Goal: Task Accomplishment & Management: Use online tool/utility

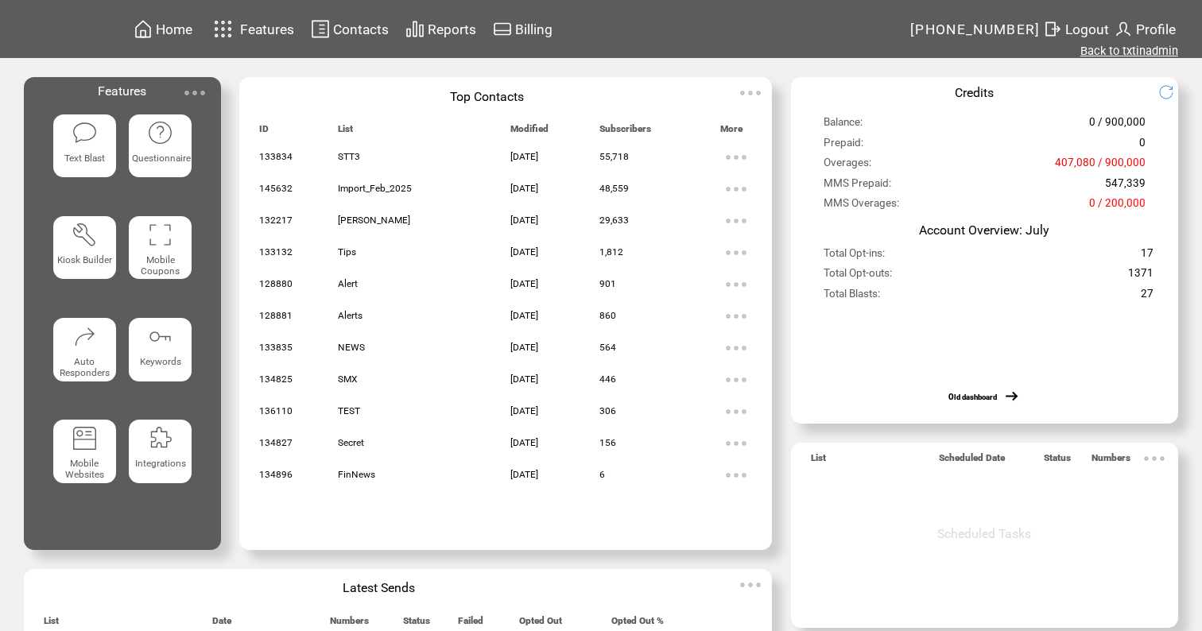
click at [1116, 49] on link "Back to txtinadmin" at bounding box center [1129, 51] width 98 height 14
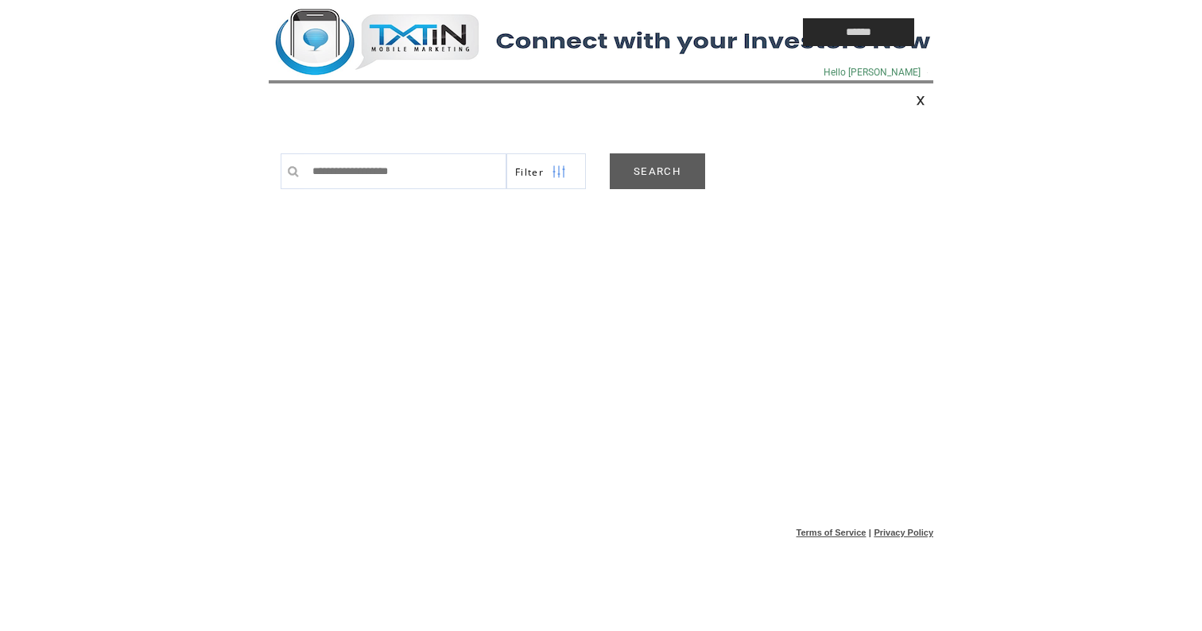
click at [672, 169] on link "SEARCH" at bounding box center [656, 171] width 95 height 36
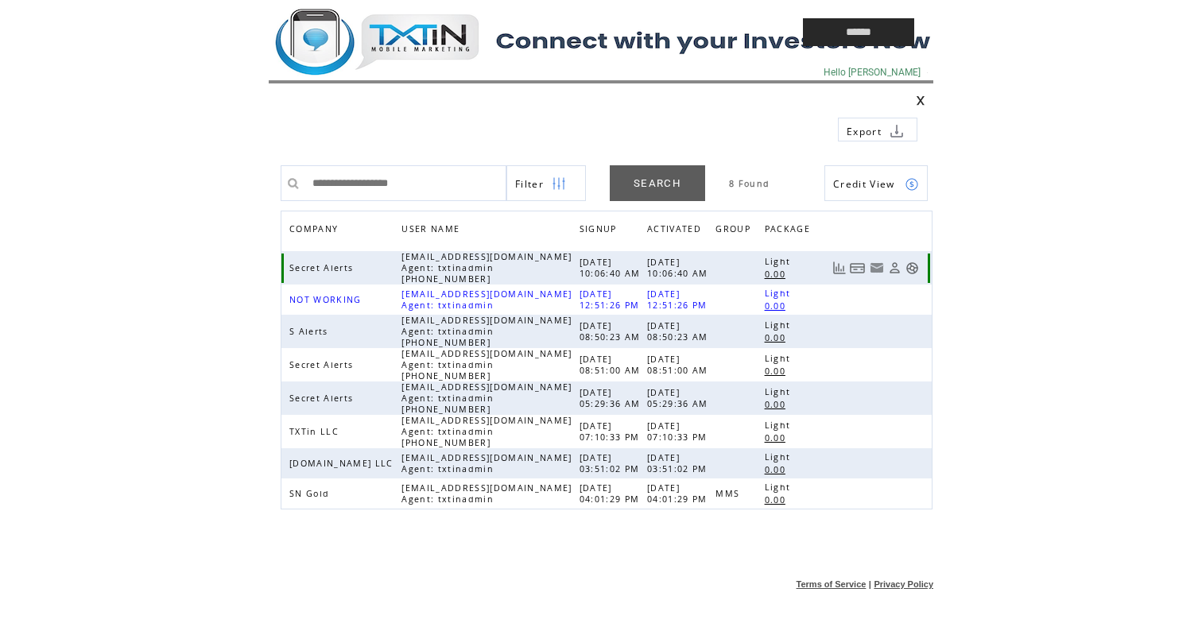
click at [910, 269] on link at bounding box center [912, 268] width 14 height 14
click at [395, 18] on td at bounding box center [499, 32] width 461 height 64
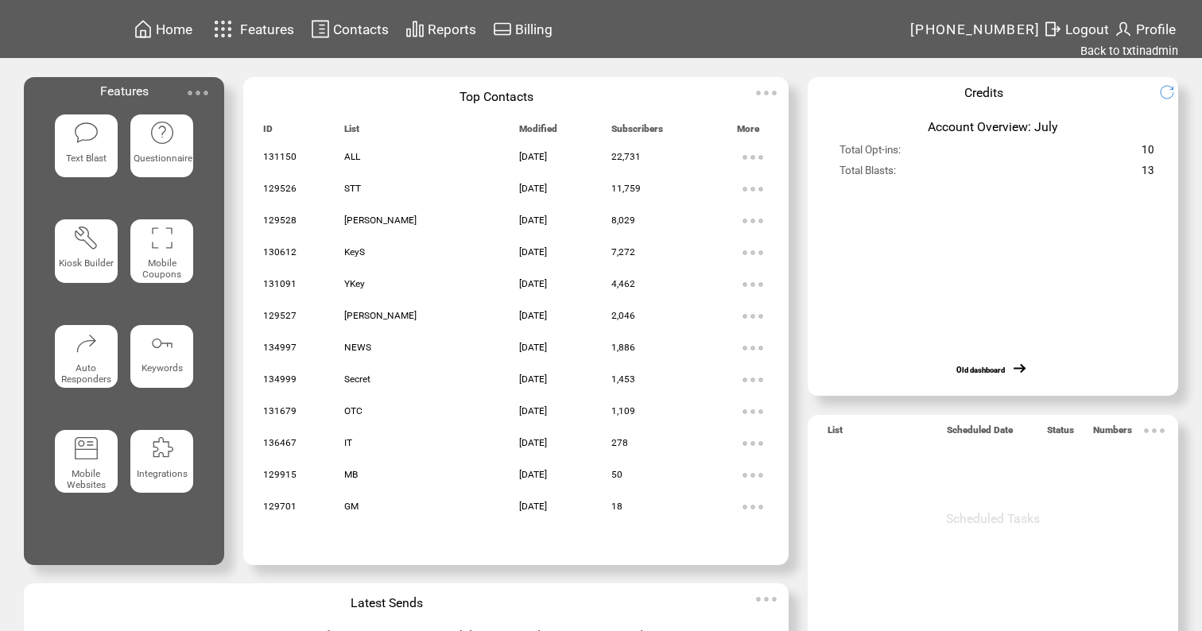
click at [454, 36] on span "Reports" at bounding box center [452, 29] width 48 height 16
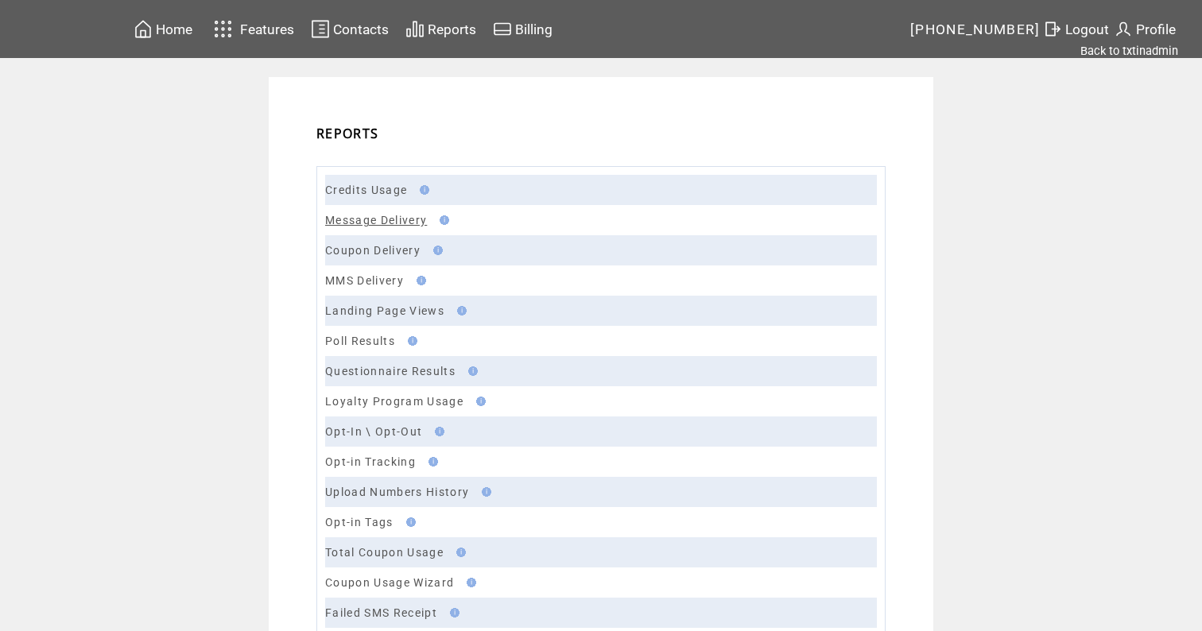
click at [373, 221] on link "Message Delivery" at bounding box center [376, 220] width 102 height 13
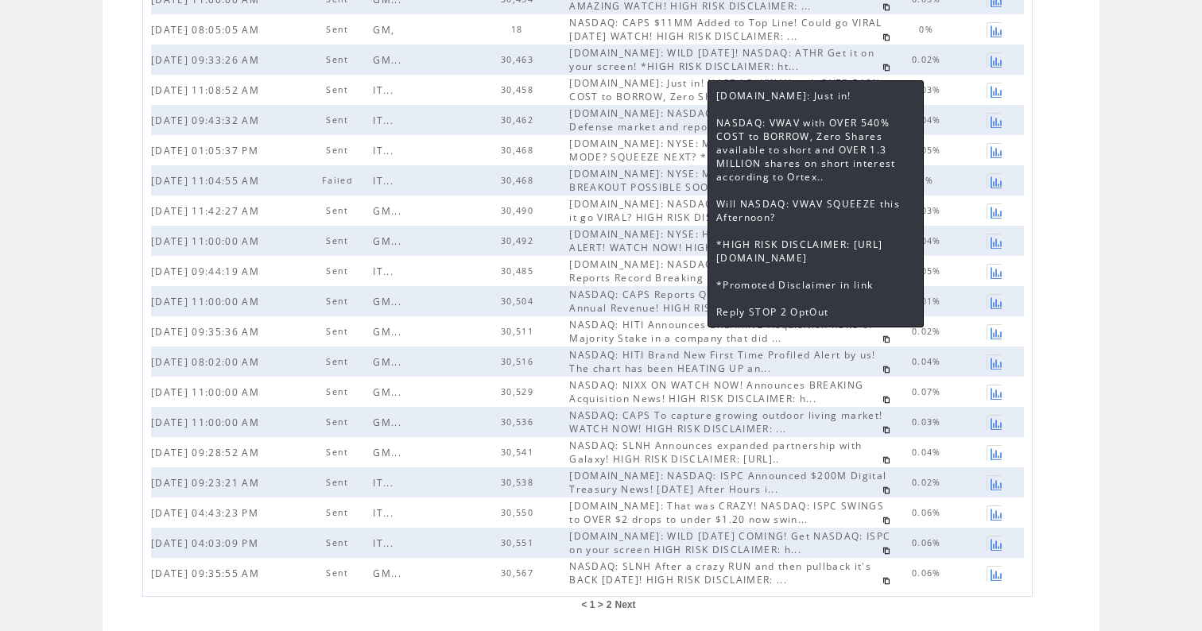
scroll to position [328, 0]
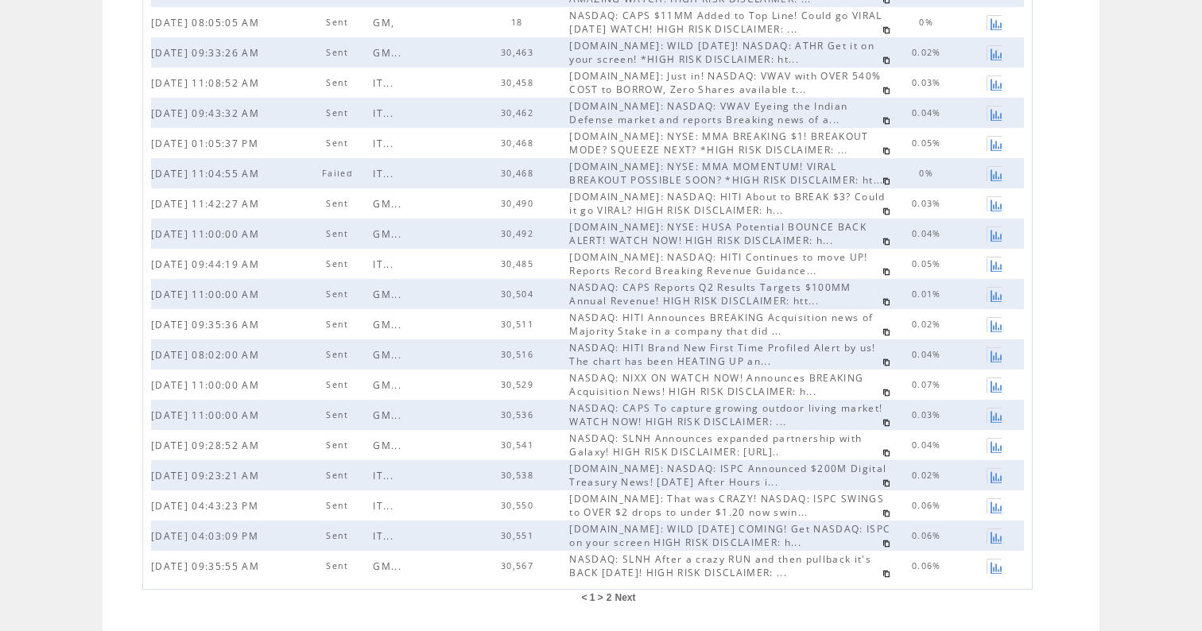
click at [882, 241] on link at bounding box center [886, 242] width 8 height 8
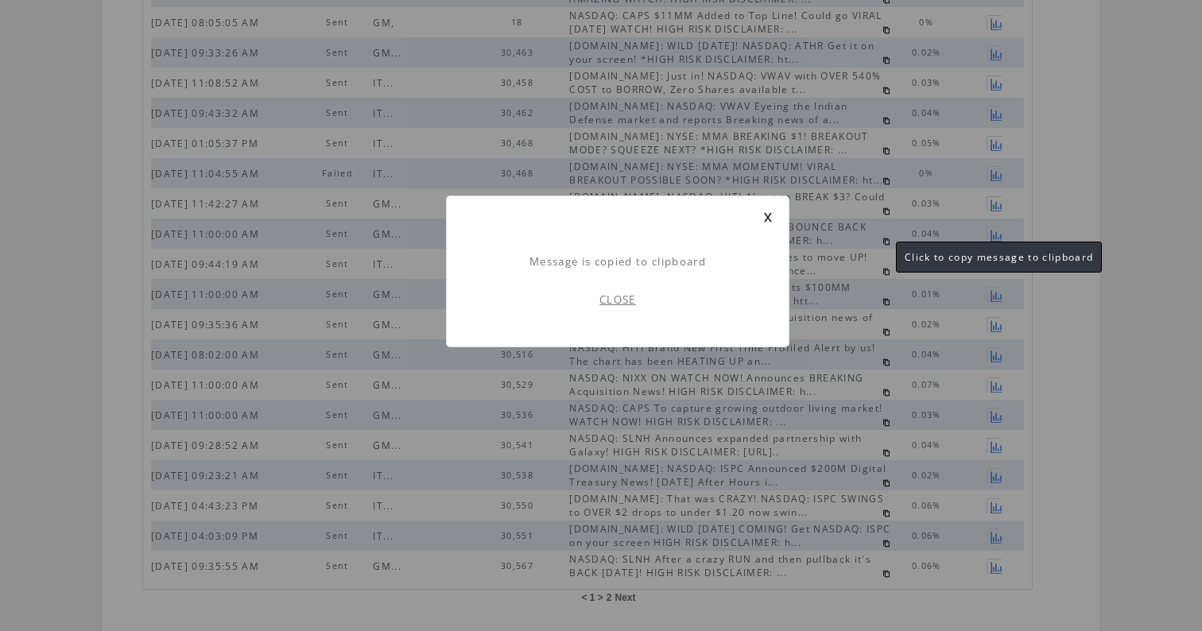
scroll to position [1, 0]
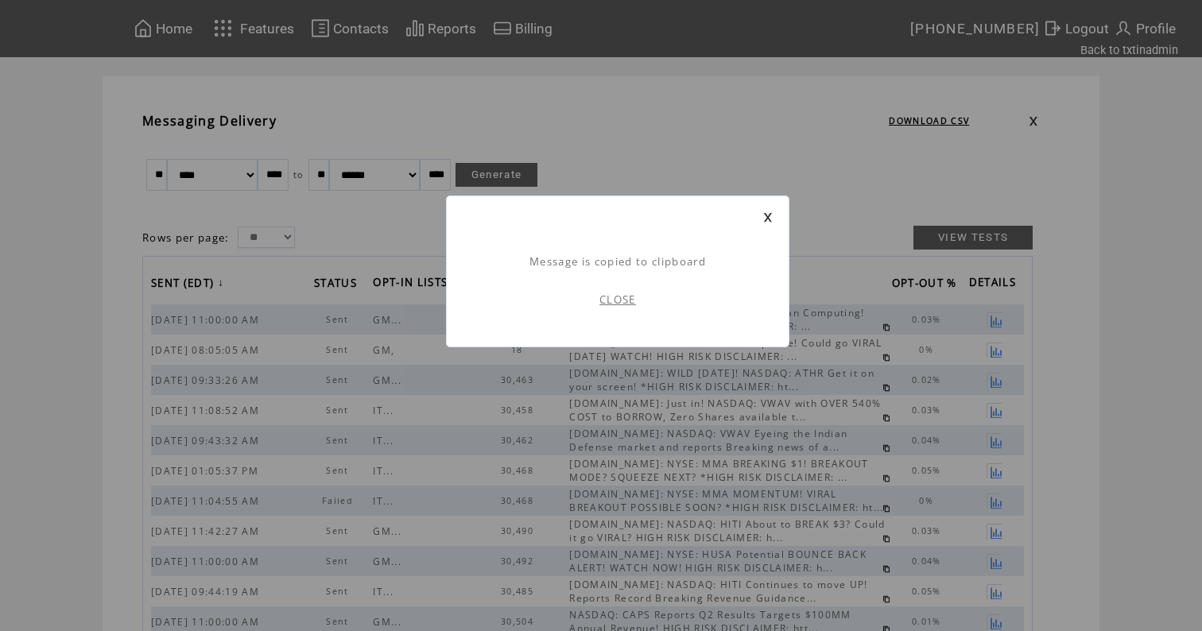
click at [613, 299] on link "CLOSE" at bounding box center [617, 299] width 37 height 14
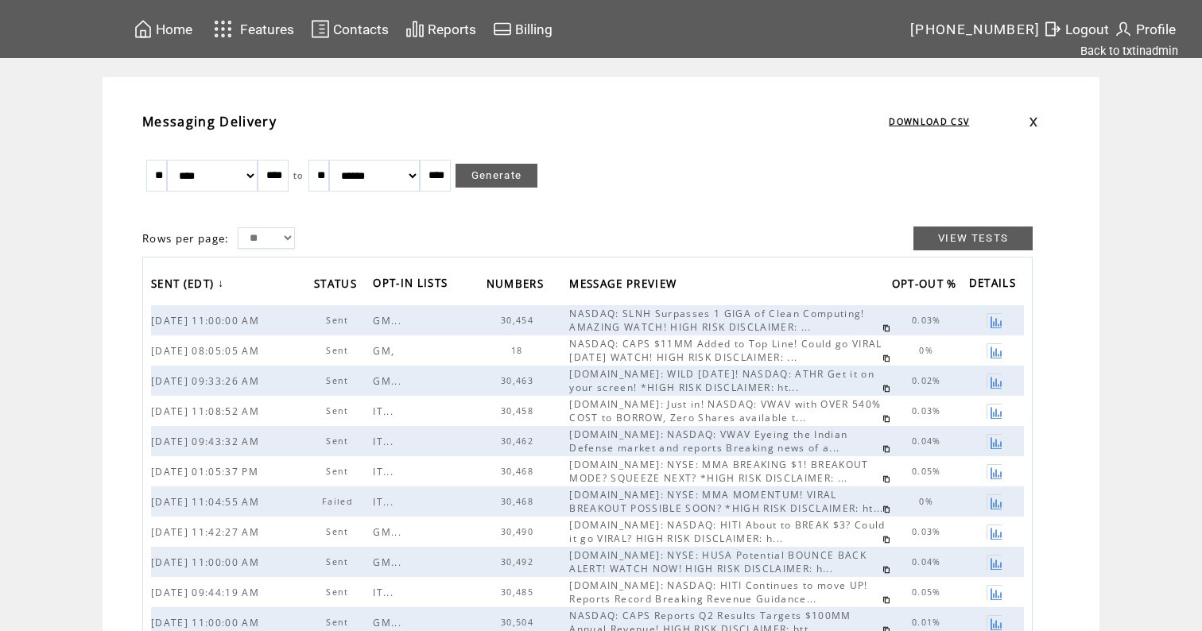
click at [191, 37] on td "Home" at bounding box center [174, 28] width 38 height 21
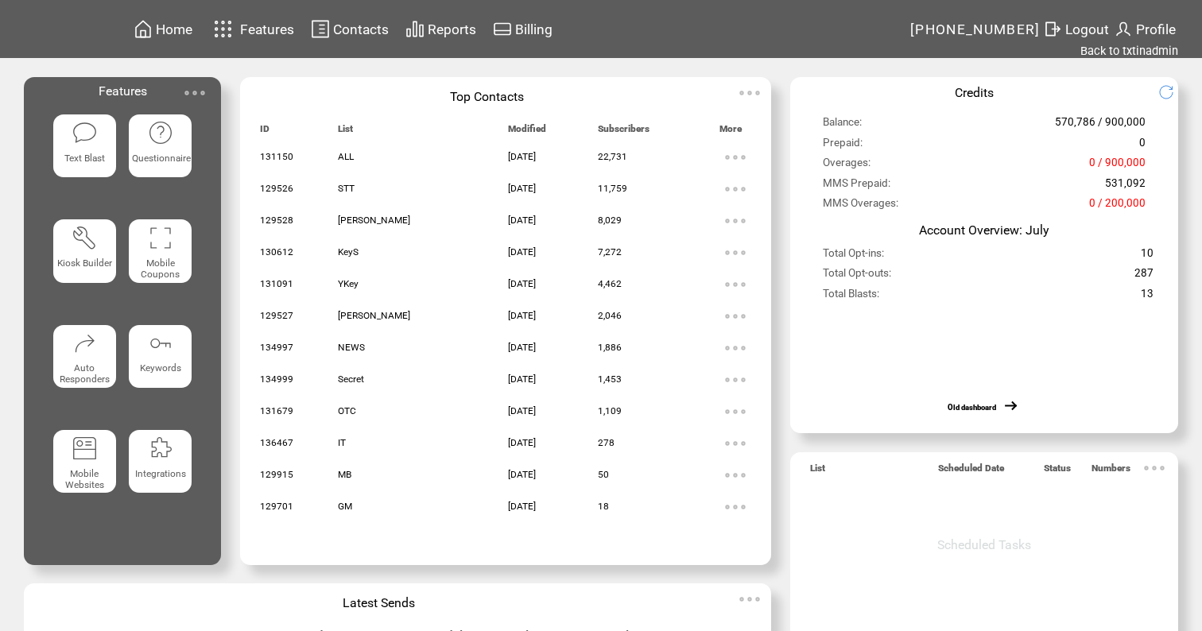
click at [85, 146] on img at bounding box center [85, 133] width 26 height 26
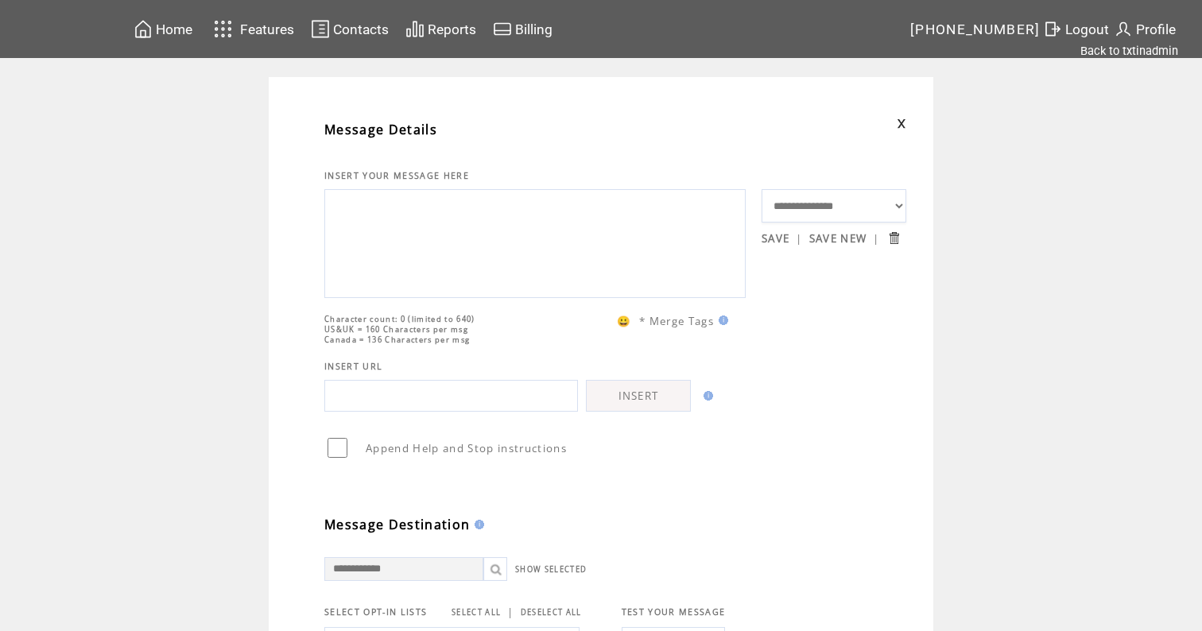
click at [381, 250] on textarea at bounding box center [535, 241] width 404 height 95
paste textarea "**********"
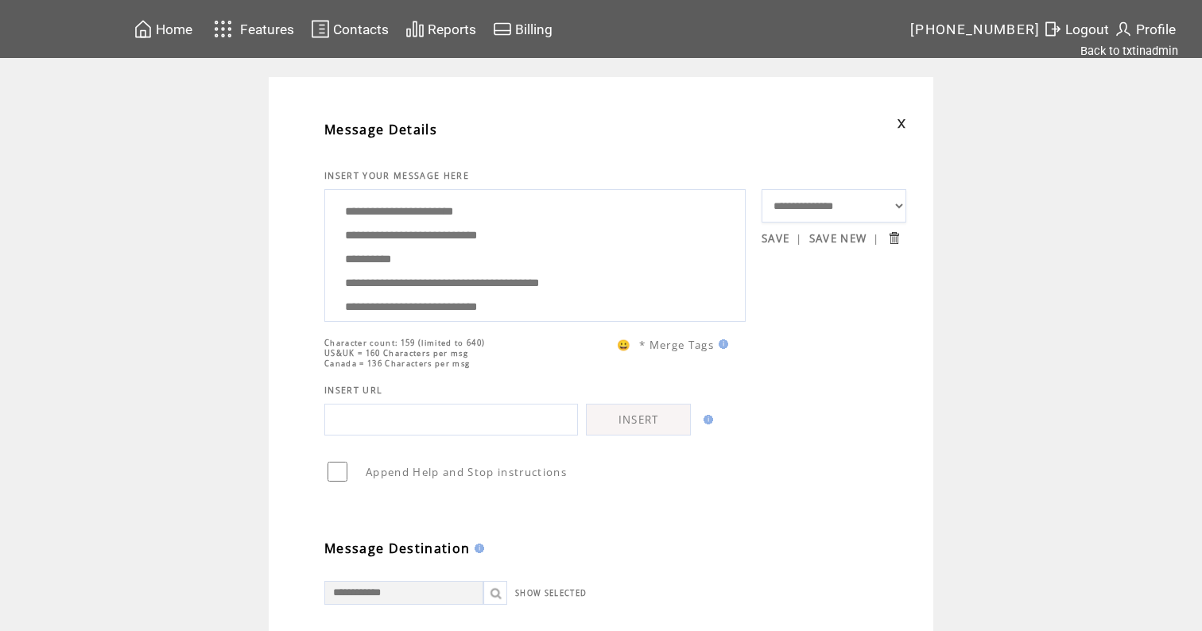
drag, startPoint x: 440, startPoint y: 281, endPoint x: 339, endPoint y: 252, distance: 105.9
click at [339, 252] on textarea "**********" at bounding box center [535, 253] width 404 height 119
click at [448, 253] on textarea "**********" at bounding box center [535, 253] width 404 height 119
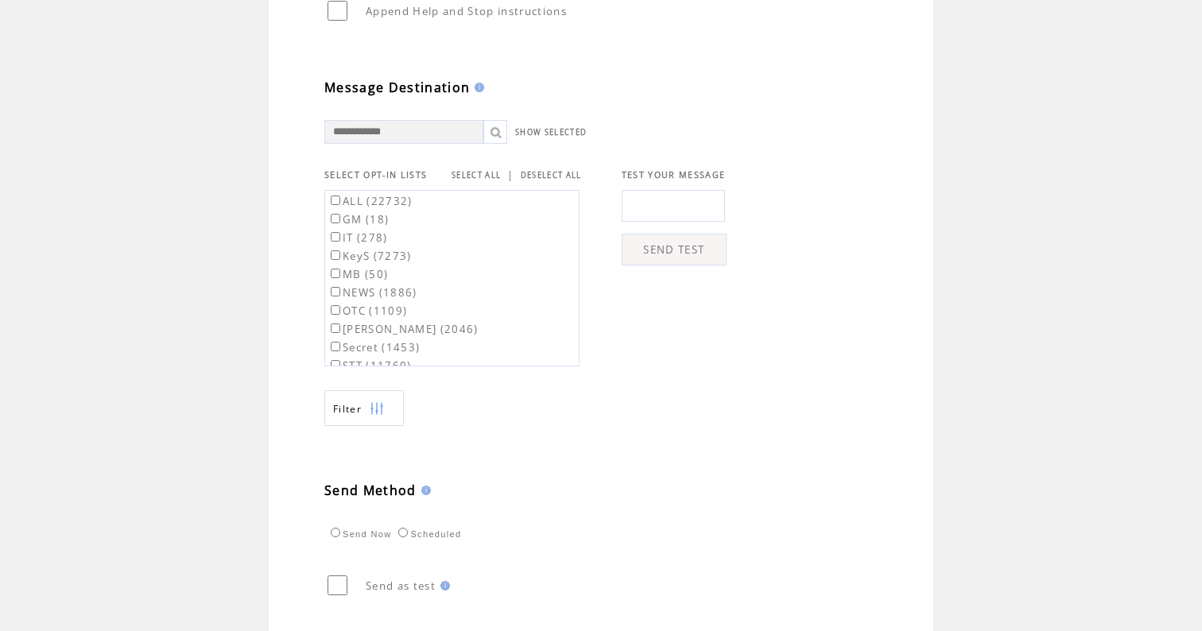
scroll to position [502, 0]
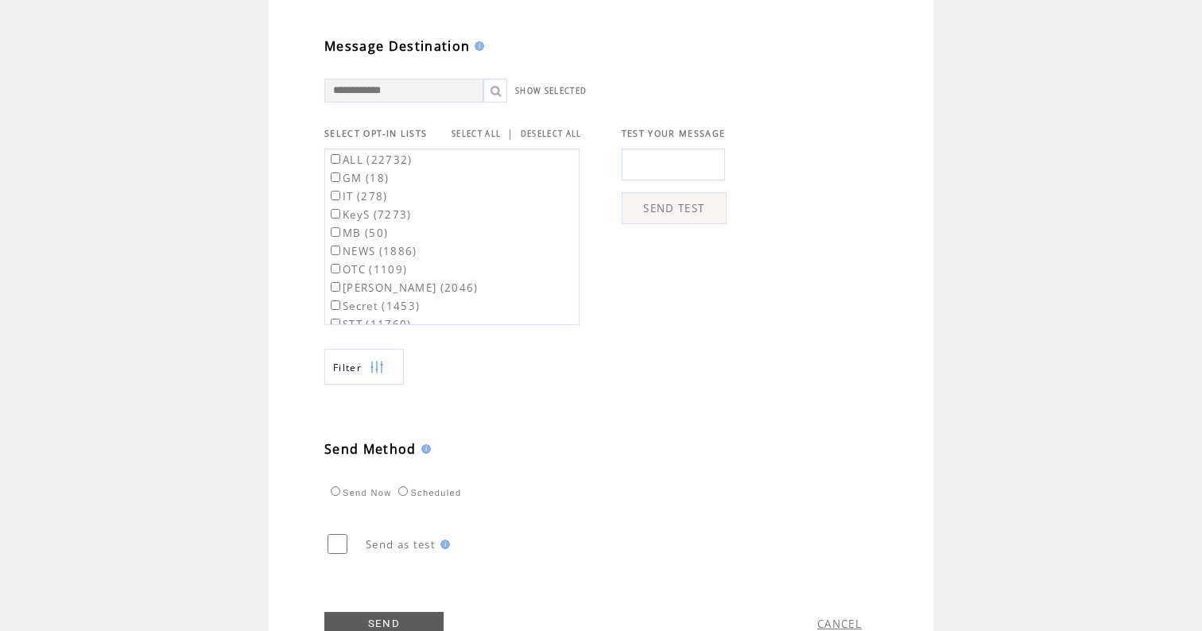
type textarea "**********"
click at [487, 139] on link "SELECT ALL" at bounding box center [475, 134] width 49 height 10
click at [349, 164] on label "ALL (22732)" at bounding box center [369, 160] width 85 height 14
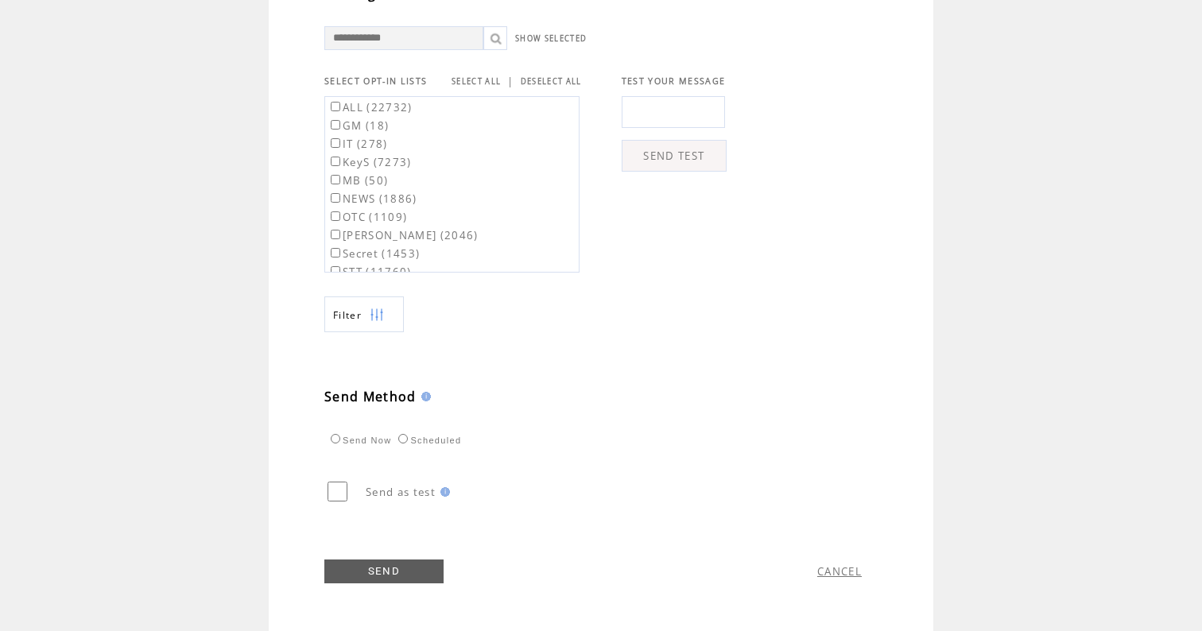
scroll to position [563, 0]
click at [386, 573] on link "SEND" at bounding box center [383, 571] width 119 height 24
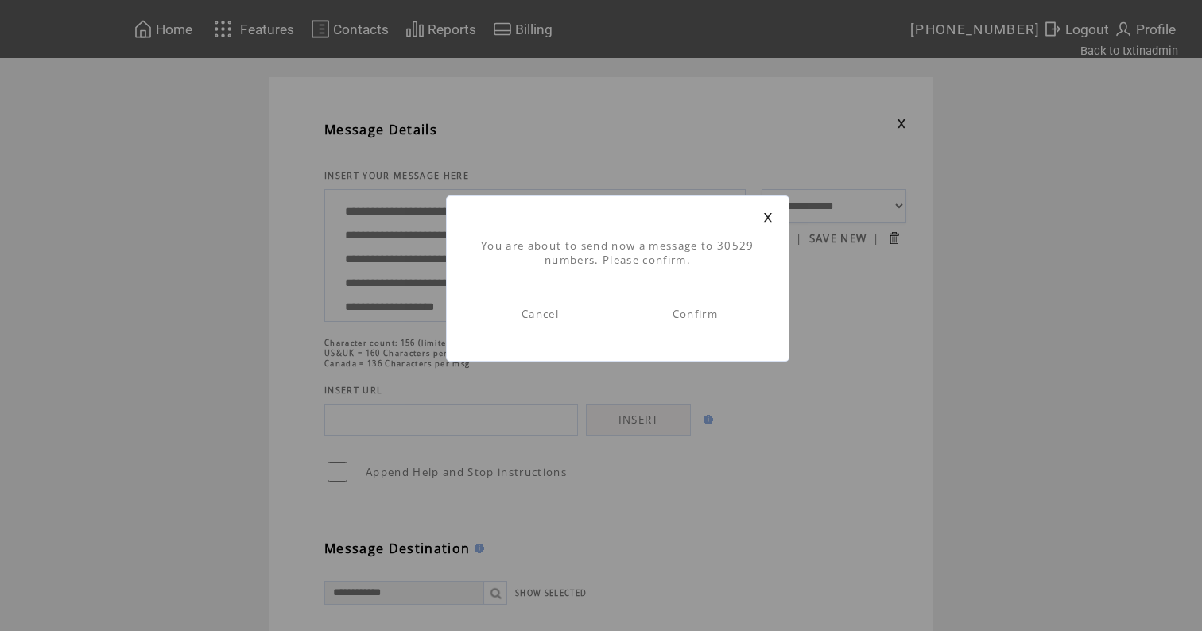
scroll to position [1, 0]
click at [703, 315] on link "Confirm" at bounding box center [694, 314] width 45 height 14
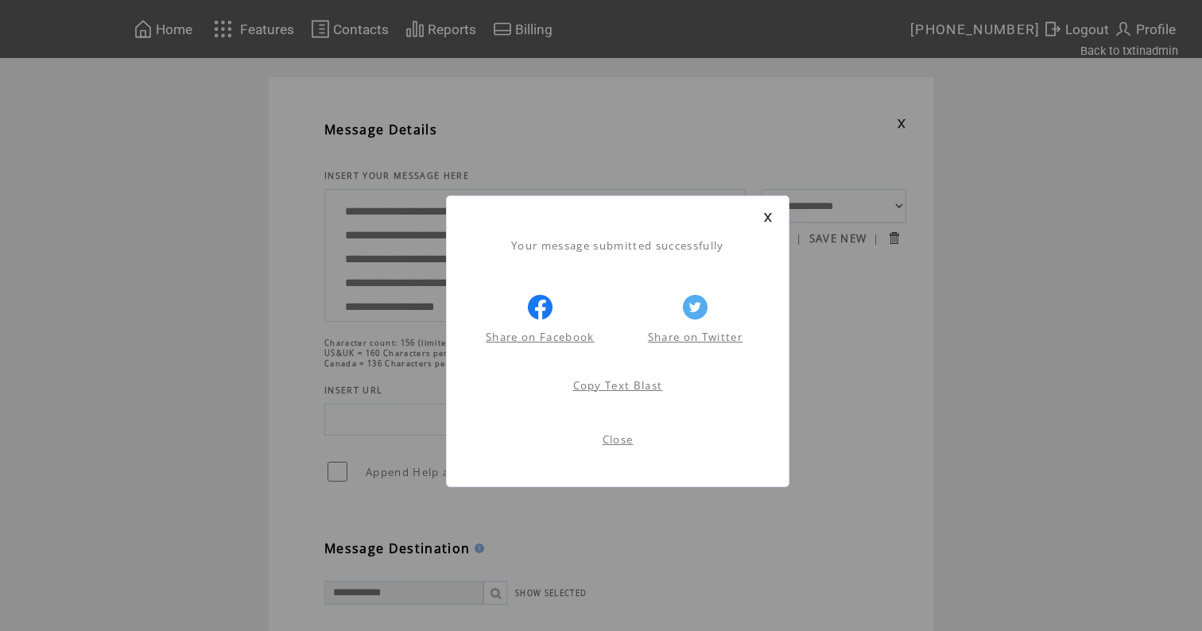
scroll to position [1, 0]
click at [770, 218] on link at bounding box center [768, 217] width 10 height 10
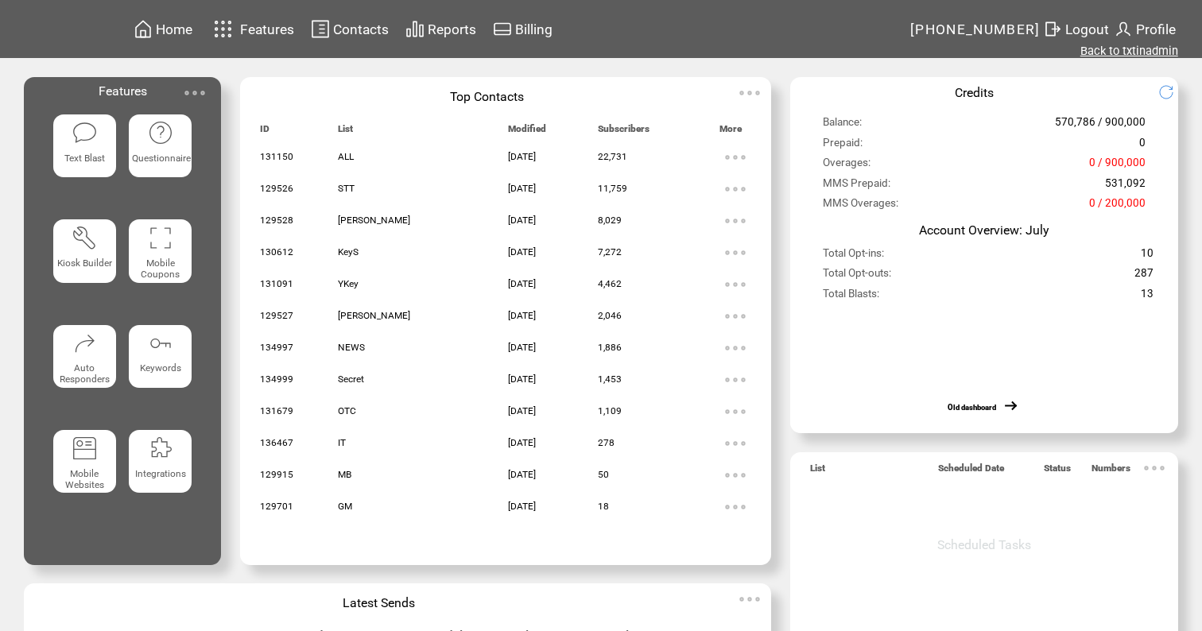
click at [1129, 48] on link "Back to txtinadmin" at bounding box center [1129, 51] width 98 height 14
click at [91, 145] on img at bounding box center [85, 133] width 26 height 26
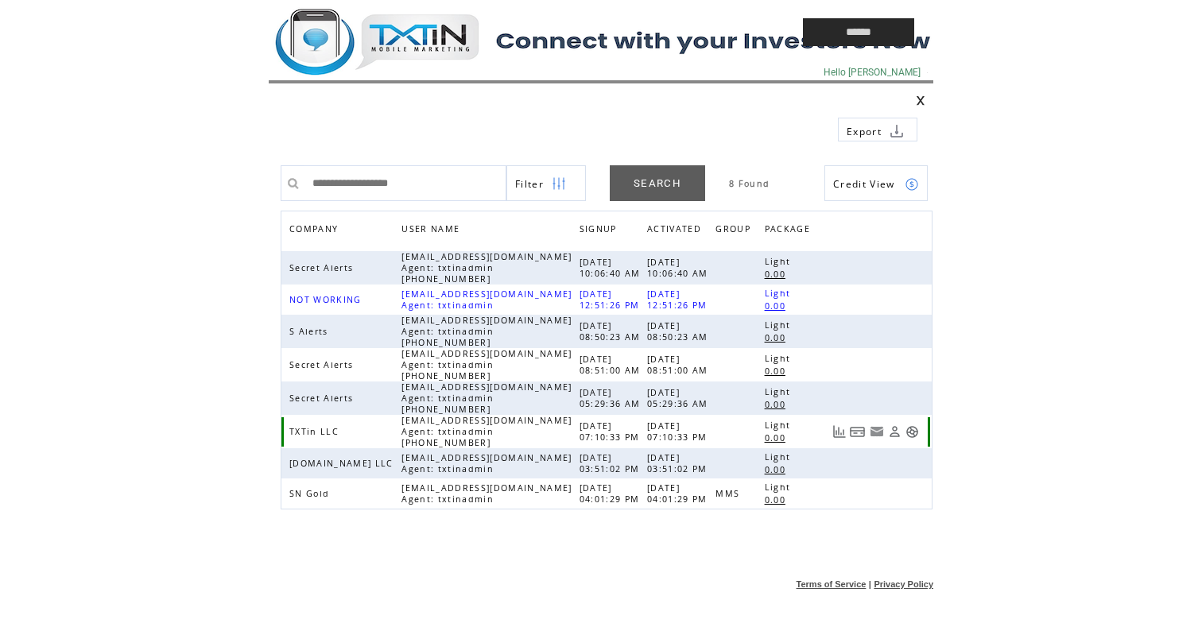
click at [915, 432] on link at bounding box center [912, 432] width 14 height 14
click at [426, 37] on td at bounding box center [499, 32] width 461 height 64
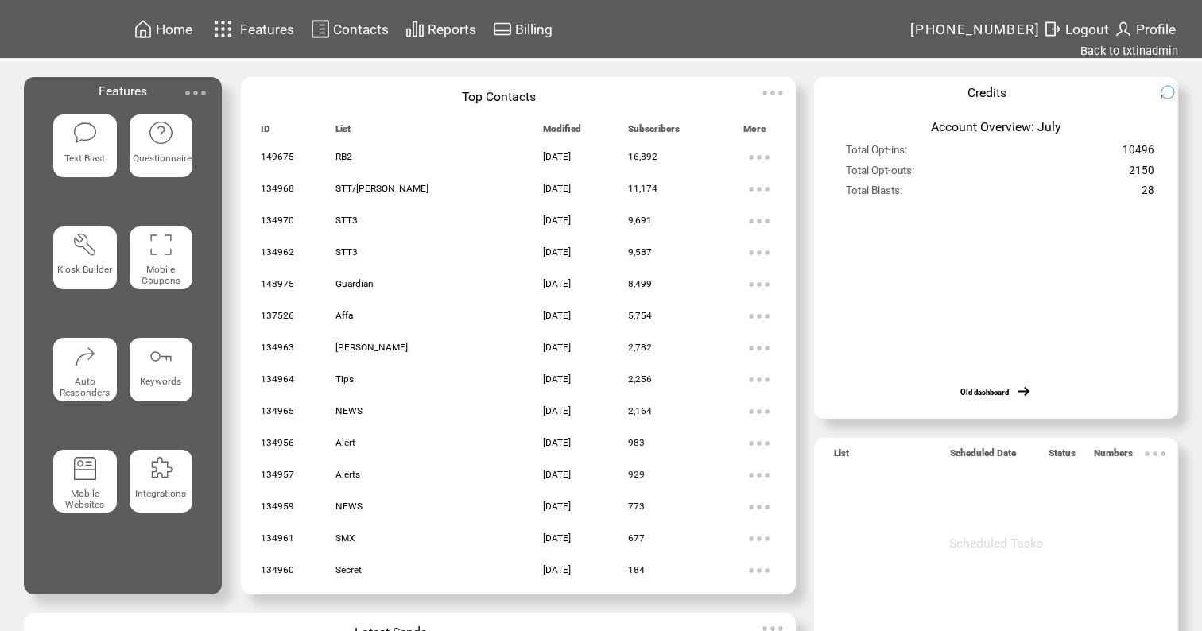
click at [86, 140] on img at bounding box center [85, 133] width 26 height 26
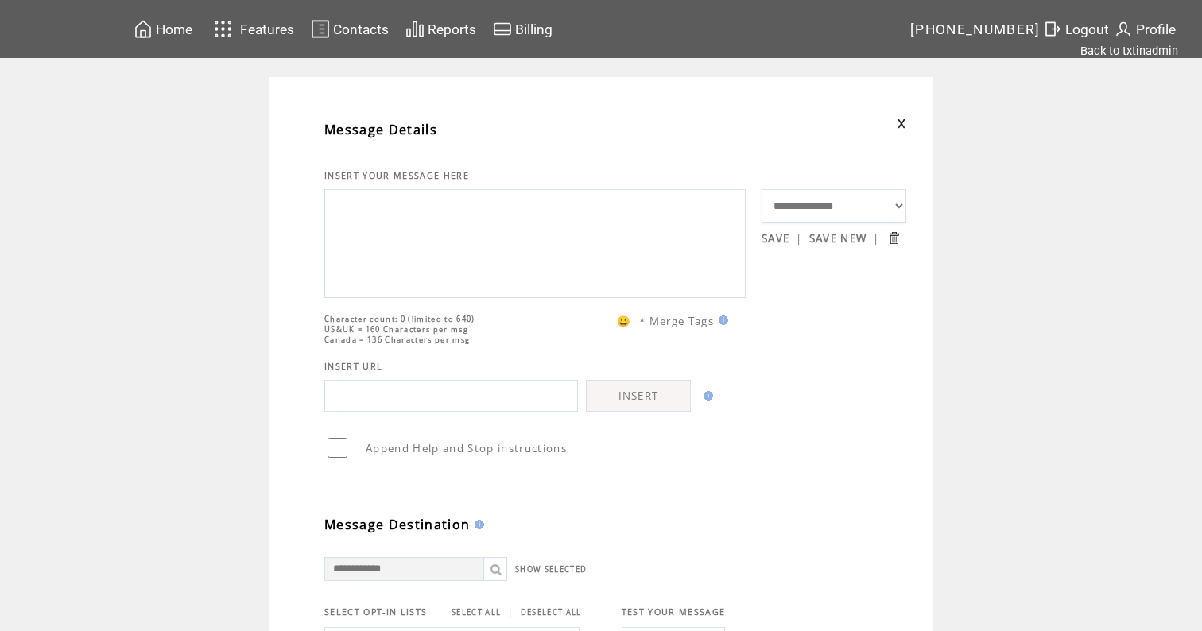
click at [407, 232] on textarea at bounding box center [535, 241] width 404 height 95
paste textarea "**********"
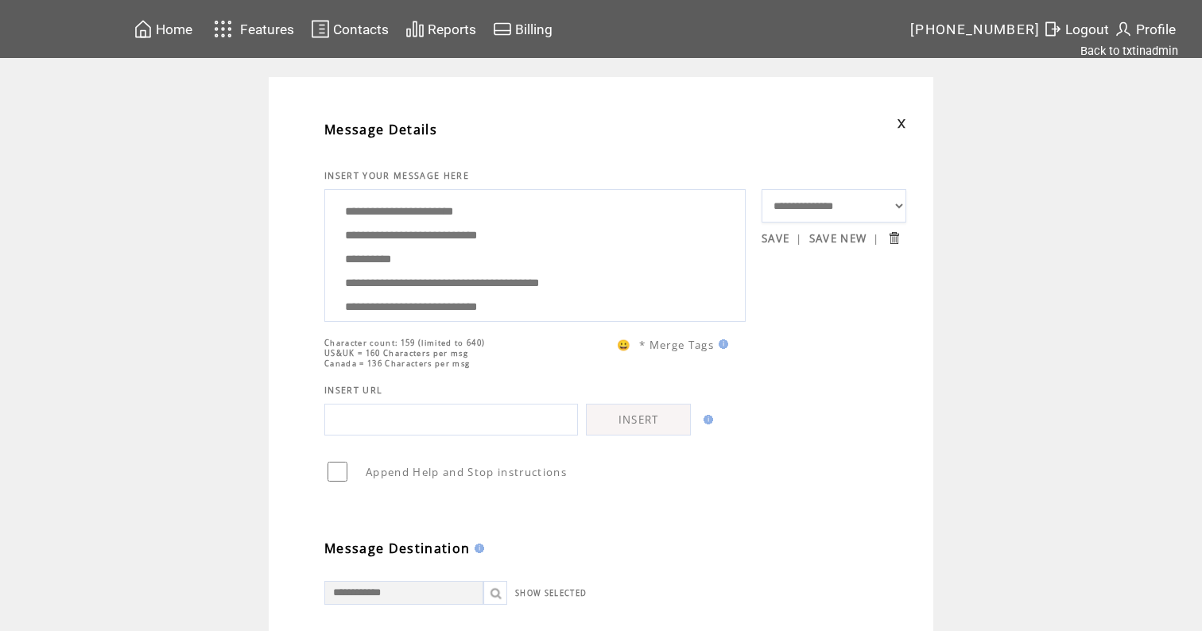
type textarea "**********"
click at [187, 28] on span "Home" at bounding box center [174, 29] width 37 height 16
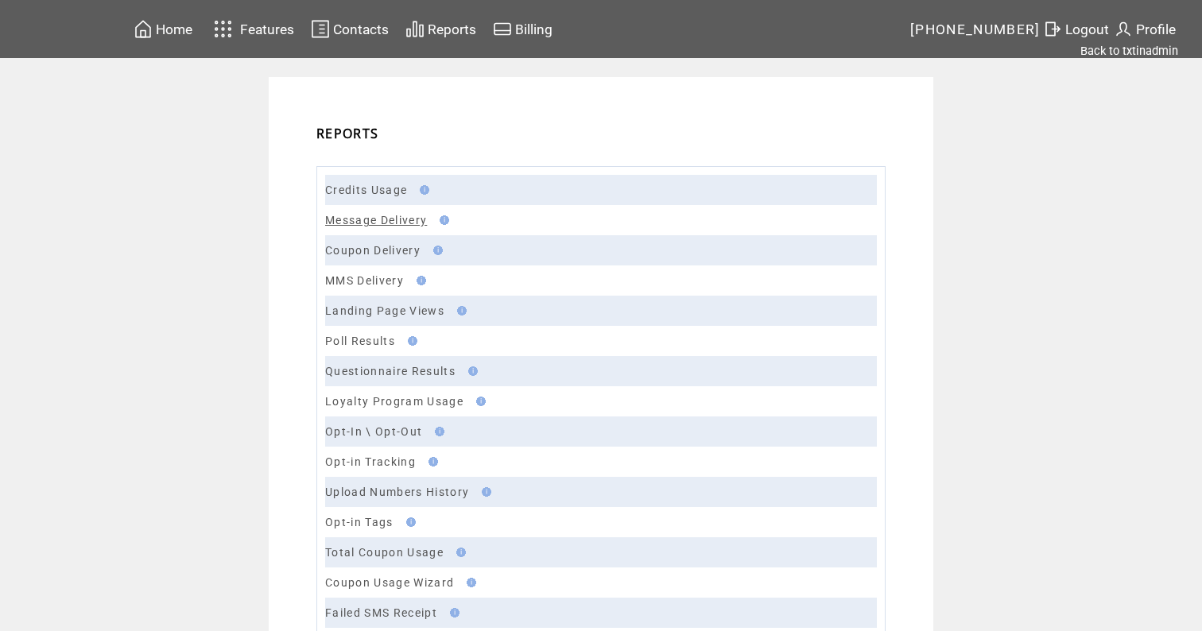
click at [389, 220] on link "Message Delivery" at bounding box center [376, 220] width 102 height 13
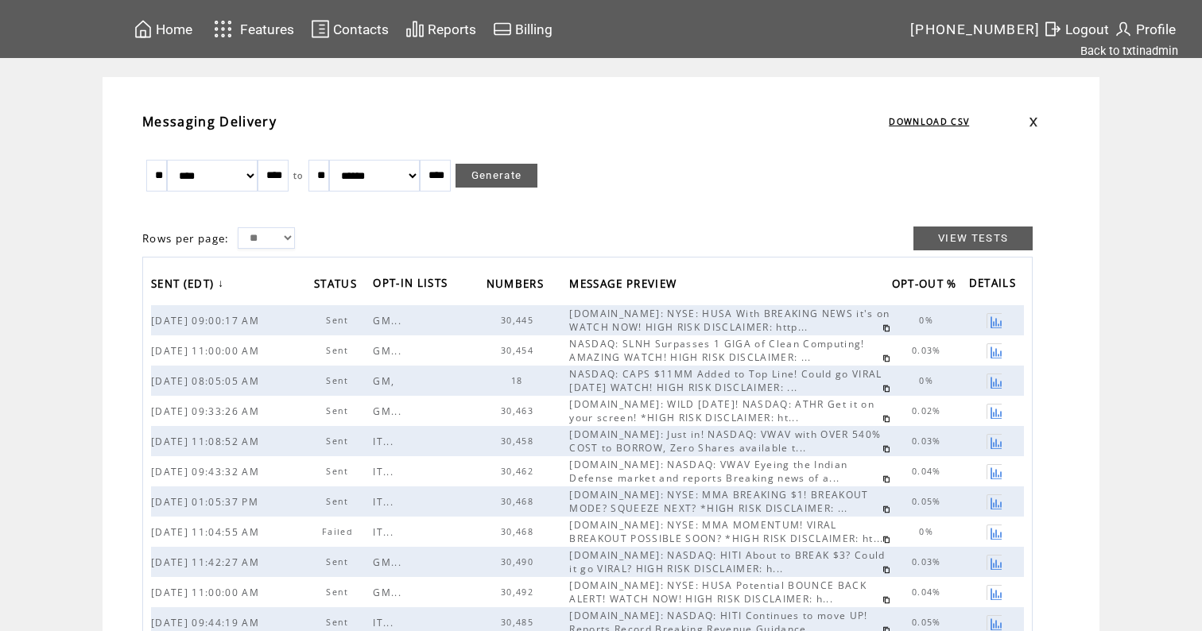
click at [882, 325] on link at bounding box center [886, 328] width 8 height 8
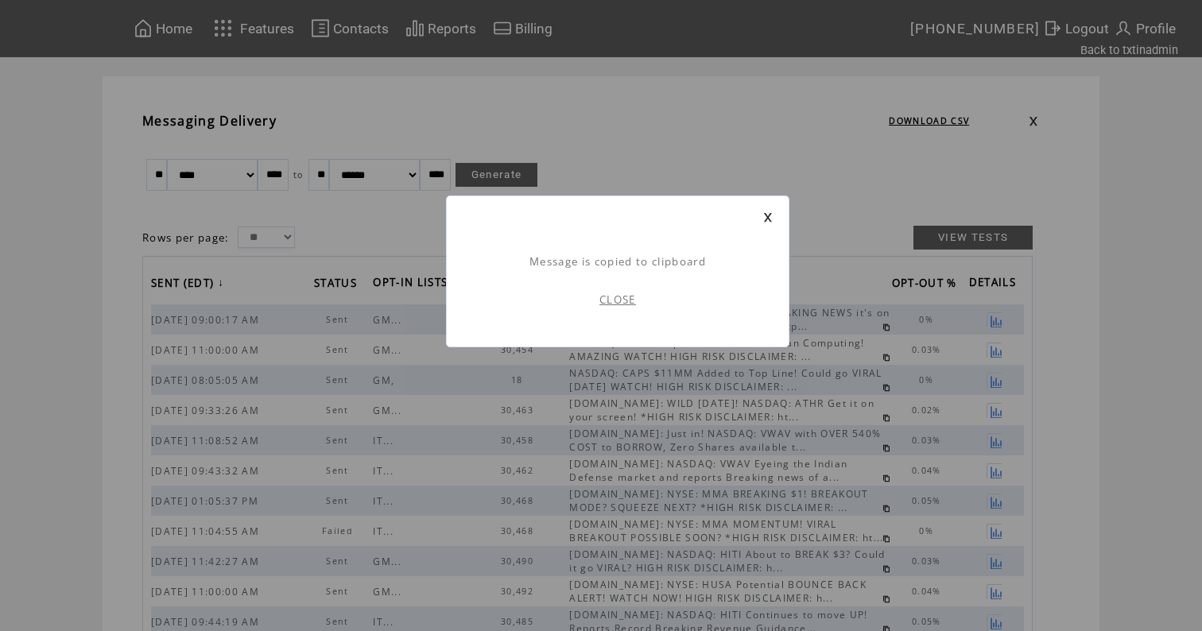
click at [626, 301] on link "CLOSE" at bounding box center [617, 299] width 37 height 14
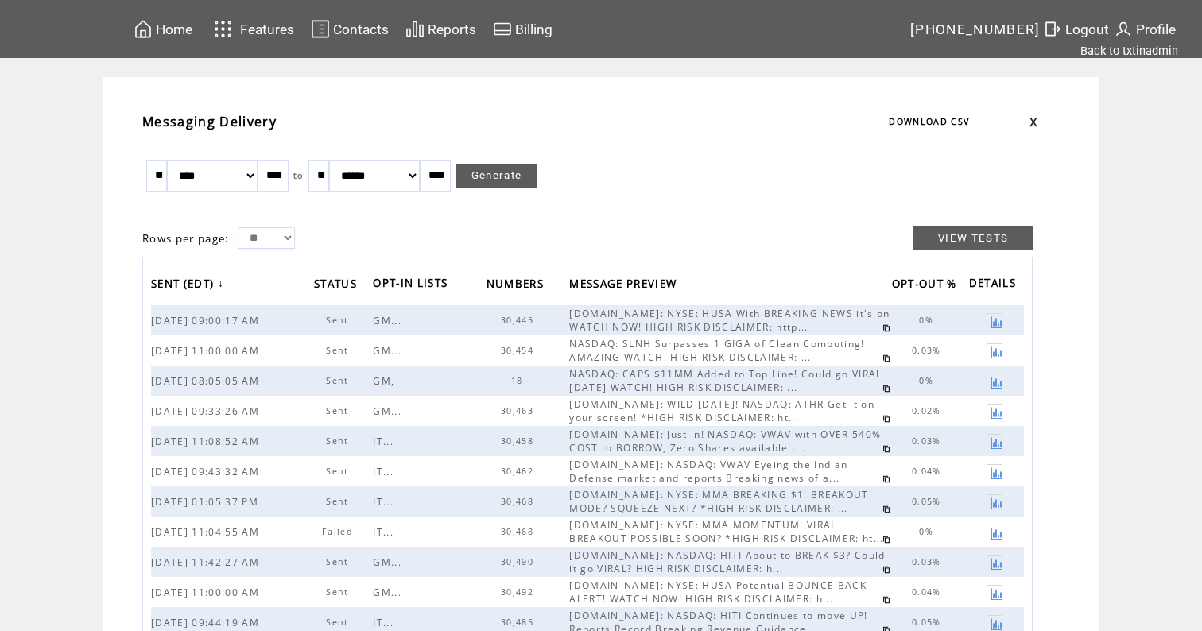
click at [1135, 46] on link "Back to txtinadmin" at bounding box center [1129, 51] width 98 height 14
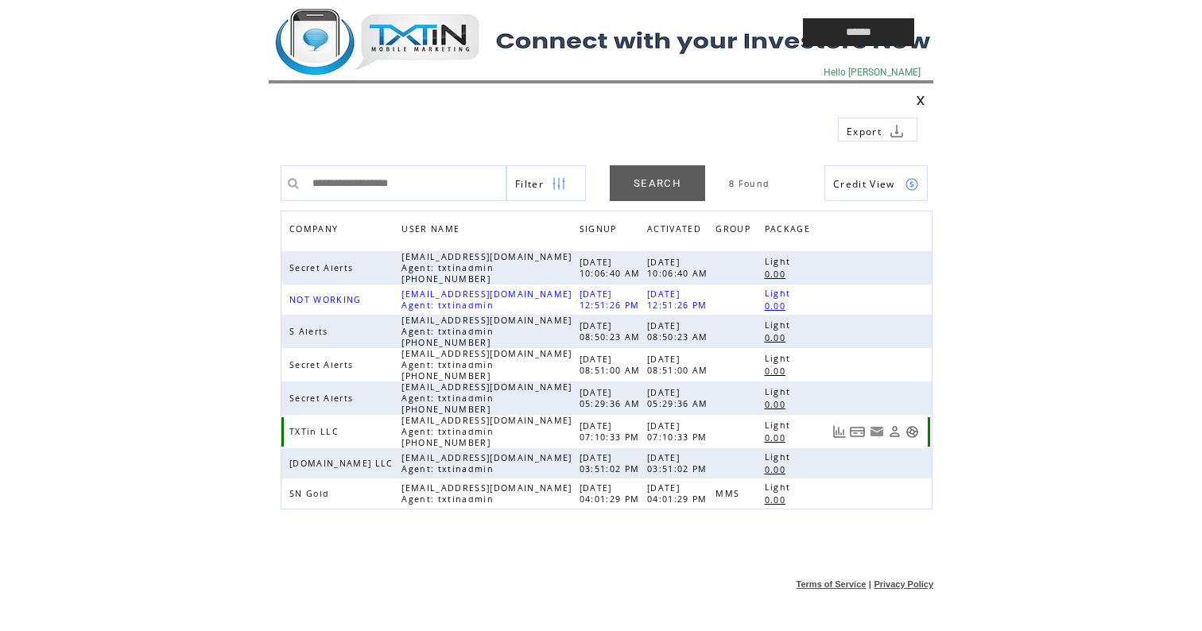
click at [911, 431] on link at bounding box center [912, 432] width 14 height 14
click at [403, 26] on td at bounding box center [499, 32] width 461 height 64
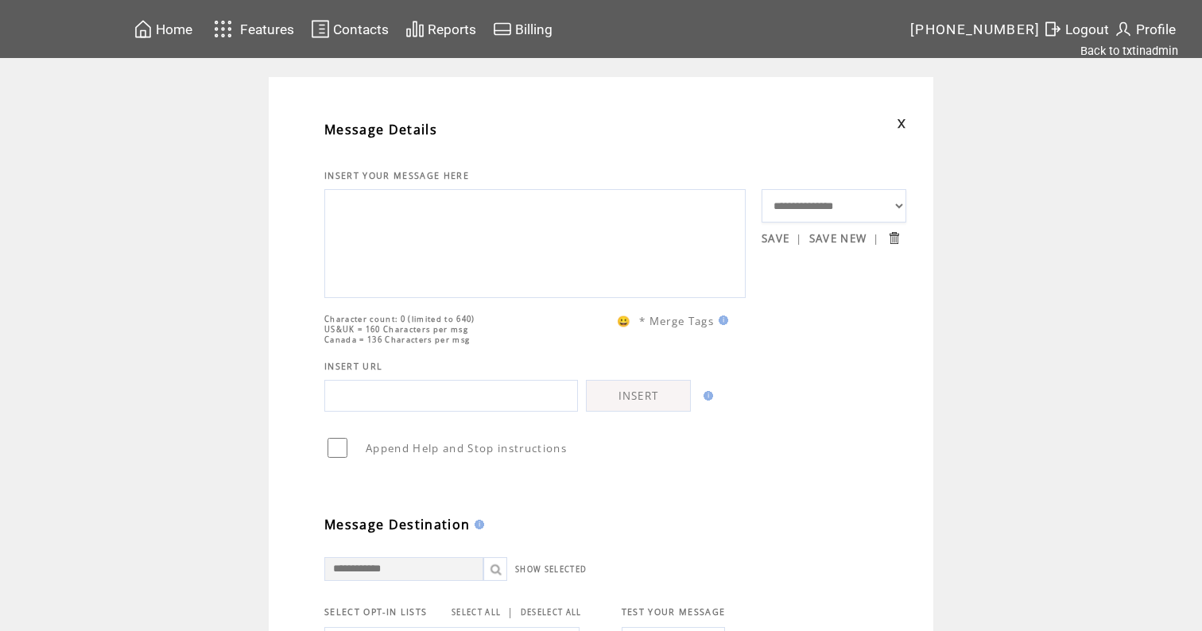
click at [350, 238] on textarea at bounding box center [535, 241] width 404 height 95
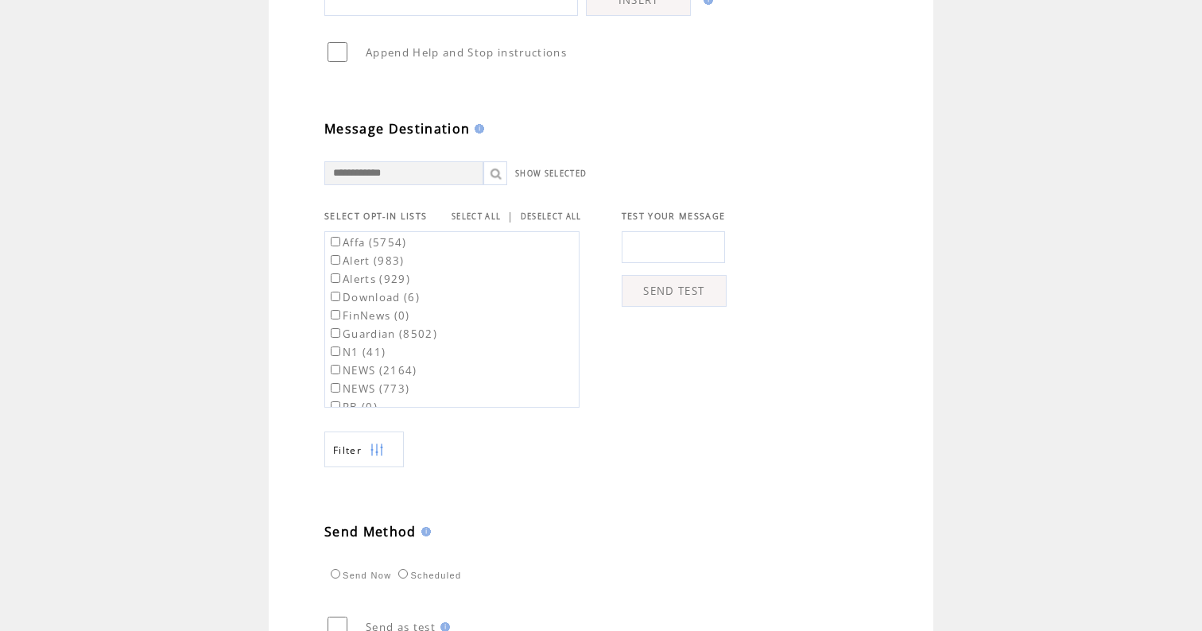
scroll to position [529, 0]
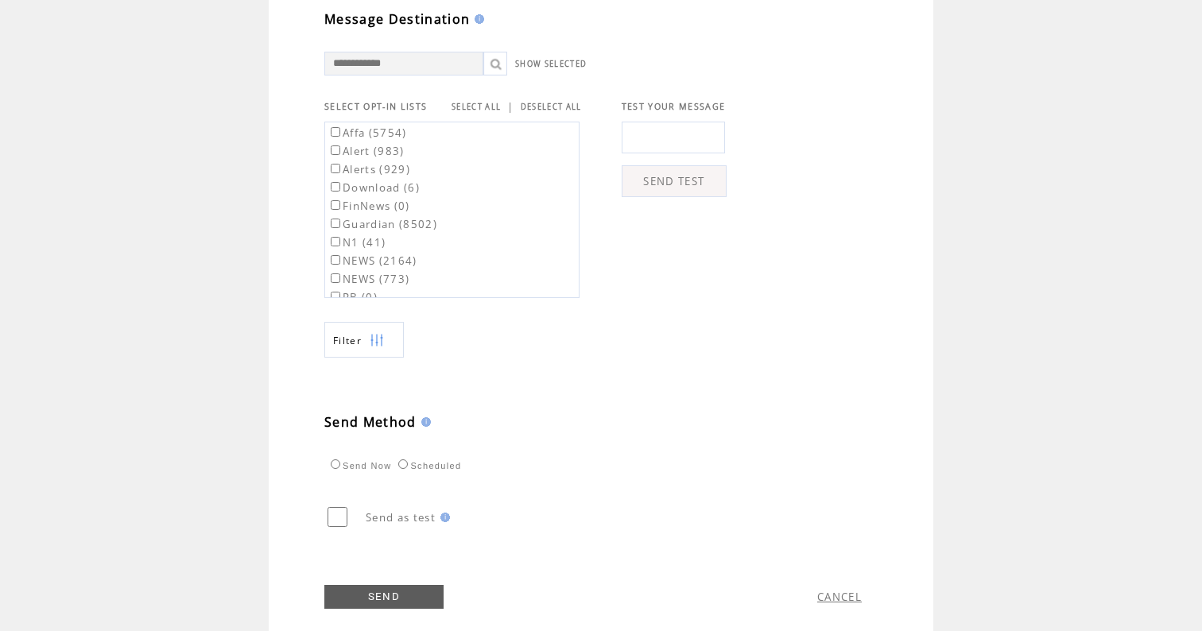
type textarea "**********"
click at [388, 137] on label "Affa (5754)" at bounding box center [366, 133] width 79 height 14
click at [392, 231] on label "Guardian (8502)" at bounding box center [382, 224] width 110 height 14
click at [397, 200] on label "RB2 (16894)" at bounding box center [370, 196] width 87 height 14
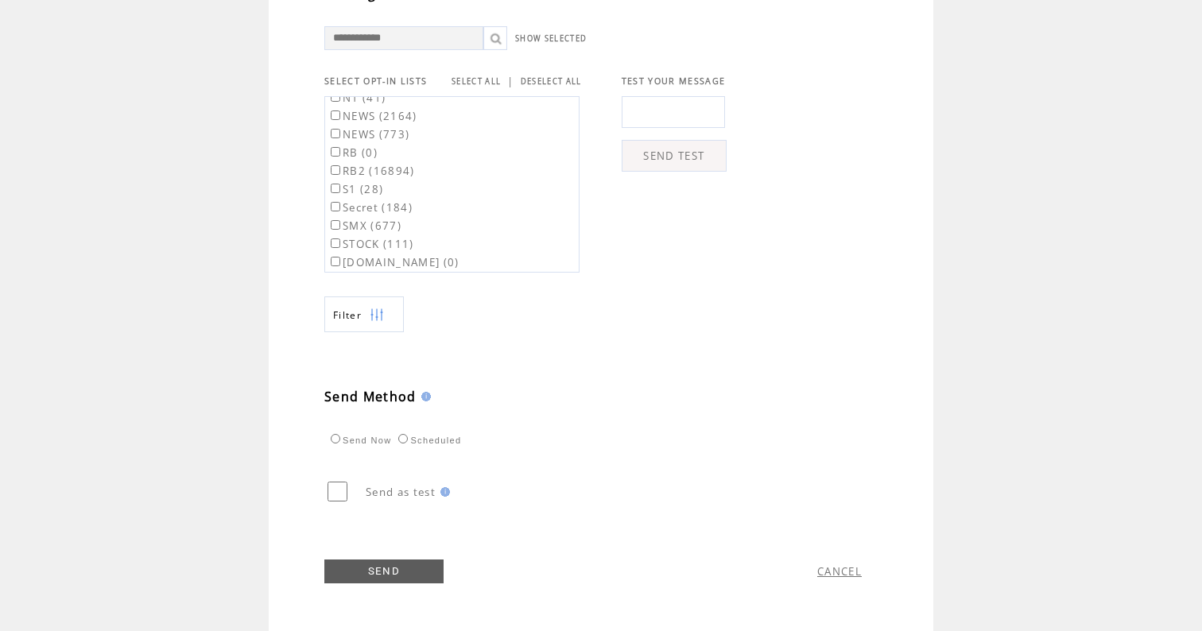
scroll to position [563, 0]
click at [388, 567] on link "SEND" at bounding box center [383, 571] width 119 height 24
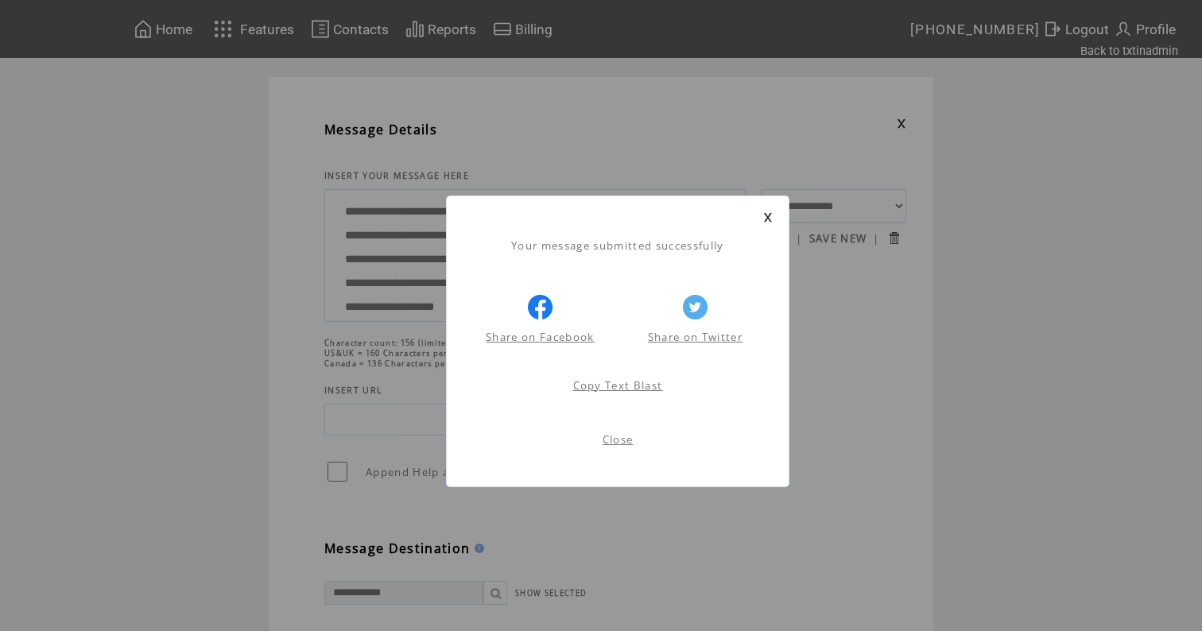
scroll to position [1, 0]
click at [768, 216] on link at bounding box center [768, 217] width 10 height 10
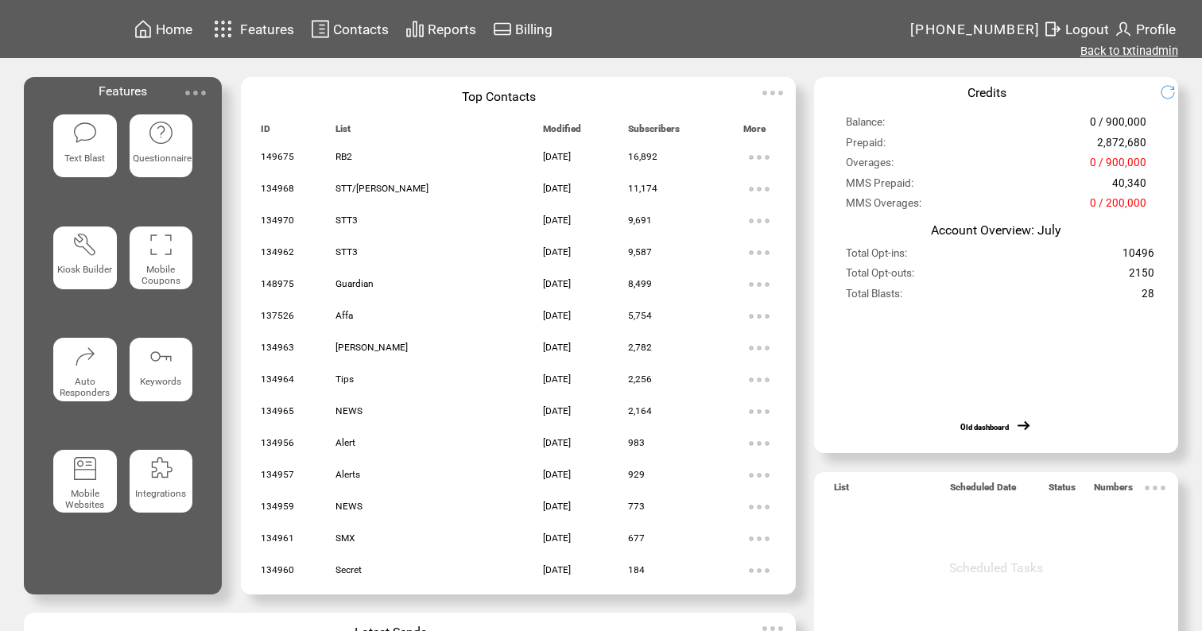
click at [1120, 55] on link "Back to txtinadmin" at bounding box center [1129, 51] width 98 height 14
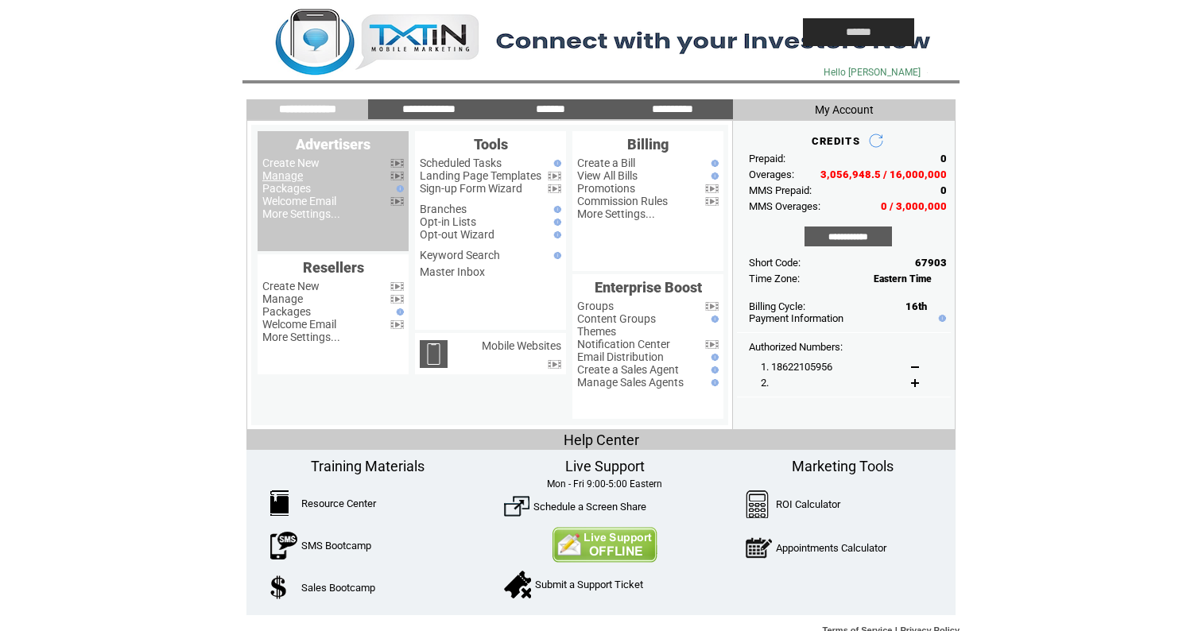
click at [275, 175] on link "Manage" at bounding box center [282, 175] width 41 height 13
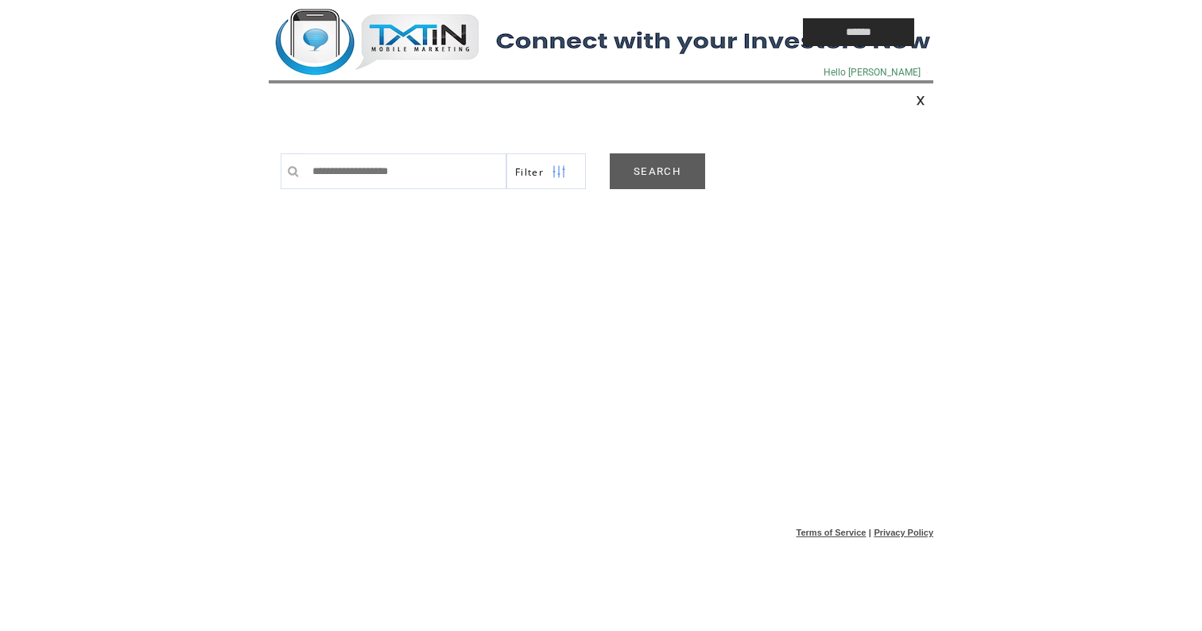
click at [678, 171] on link "SEARCH" at bounding box center [656, 171] width 95 height 36
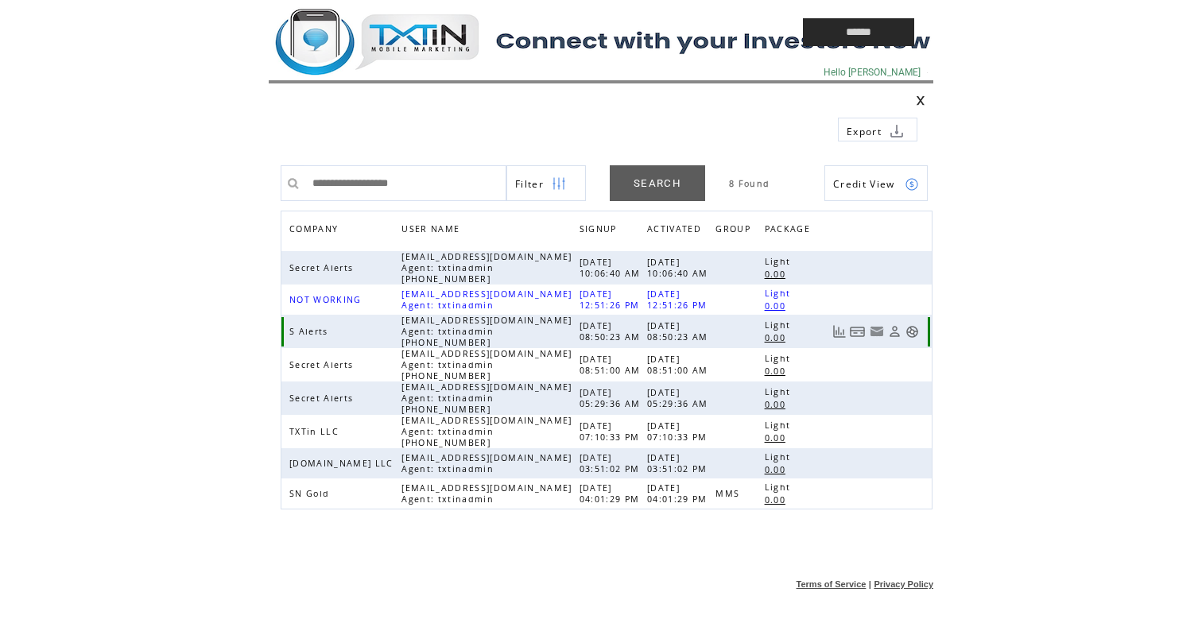
click at [909, 332] on link at bounding box center [912, 332] width 14 height 14
click at [397, 18] on td at bounding box center [499, 32] width 461 height 64
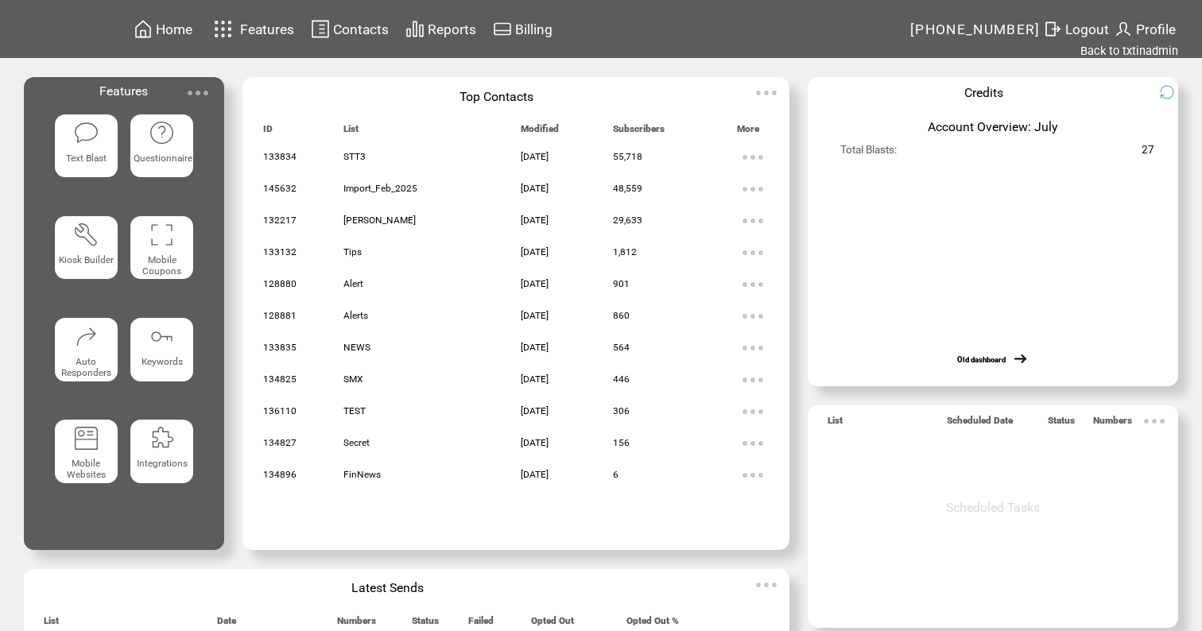
click at [73, 129] on img at bounding box center [86, 133] width 26 height 26
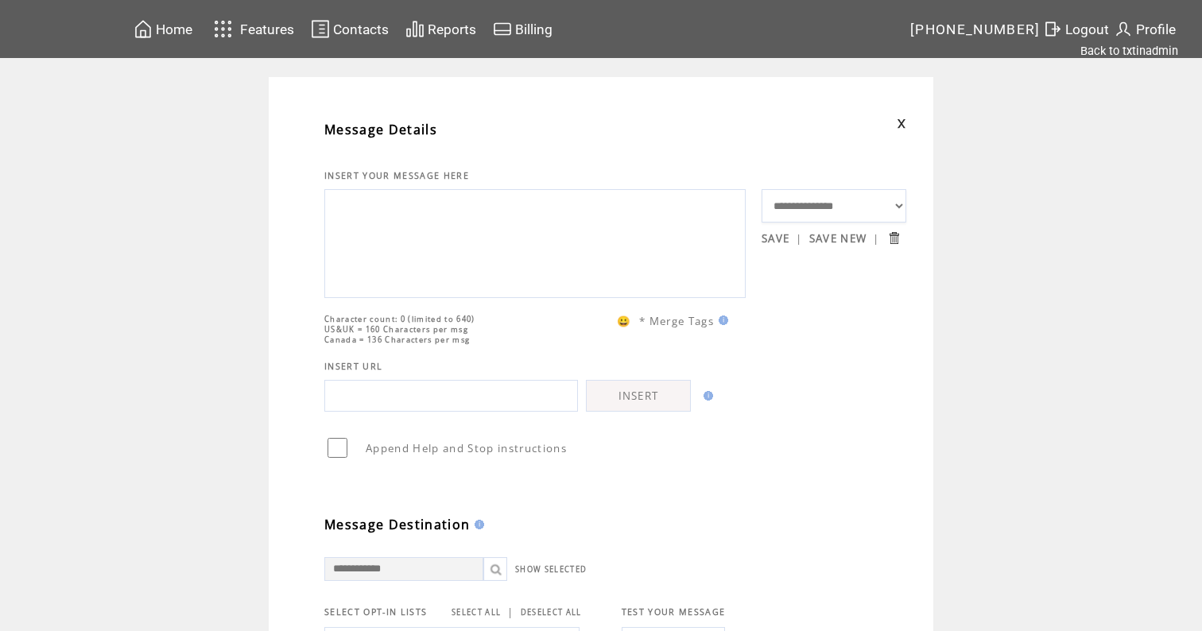
click at [362, 212] on textarea at bounding box center [535, 241] width 404 height 95
paste textarea "**********"
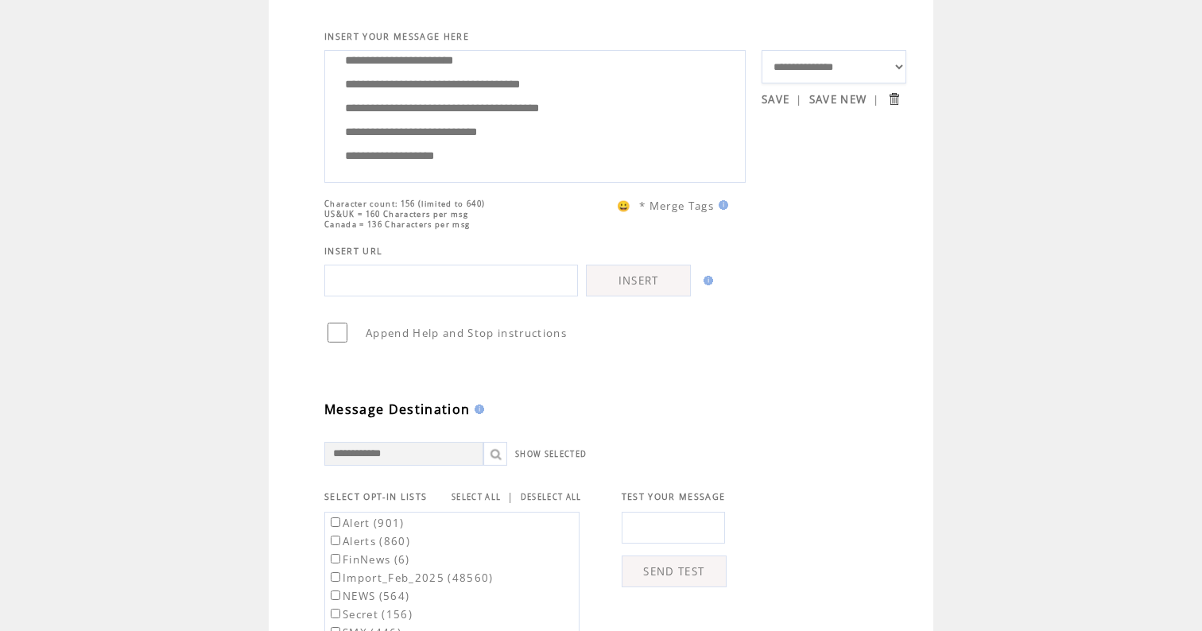
scroll to position [486, 0]
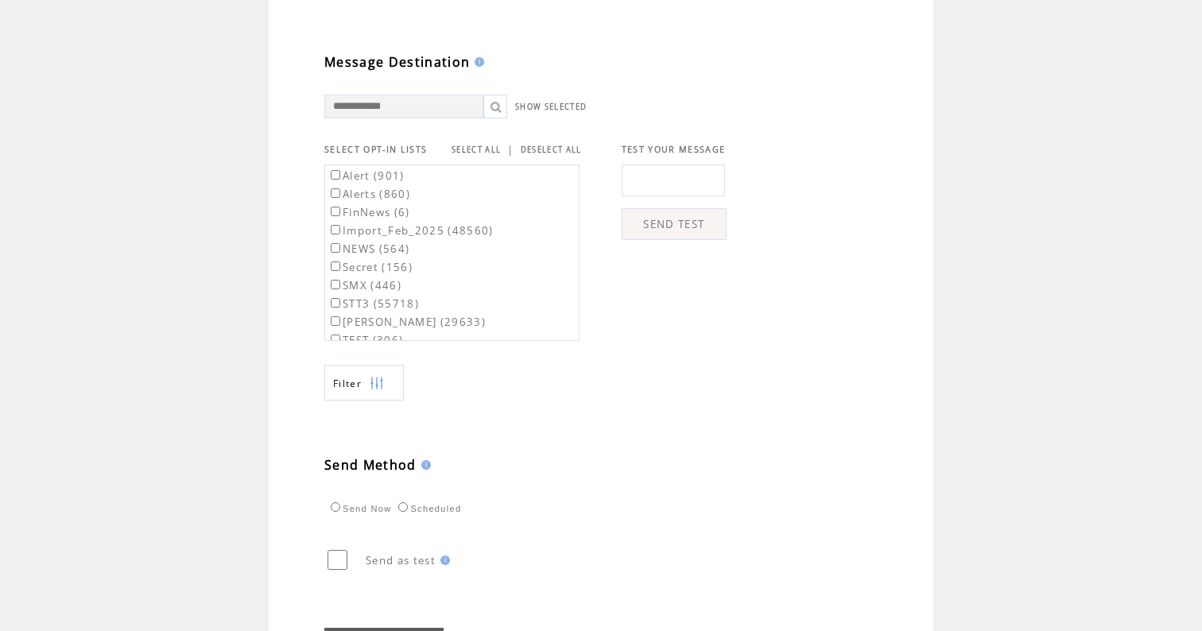
type textarea "**********"
click at [467, 149] on link "SELECT ALL" at bounding box center [475, 150] width 49 height 10
click at [373, 183] on label "Alert (901)" at bounding box center [365, 175] width 77 height 14
click at [367, 201] on label "Alerts (860)" at bounding box center [368, 194] width 83 height 14
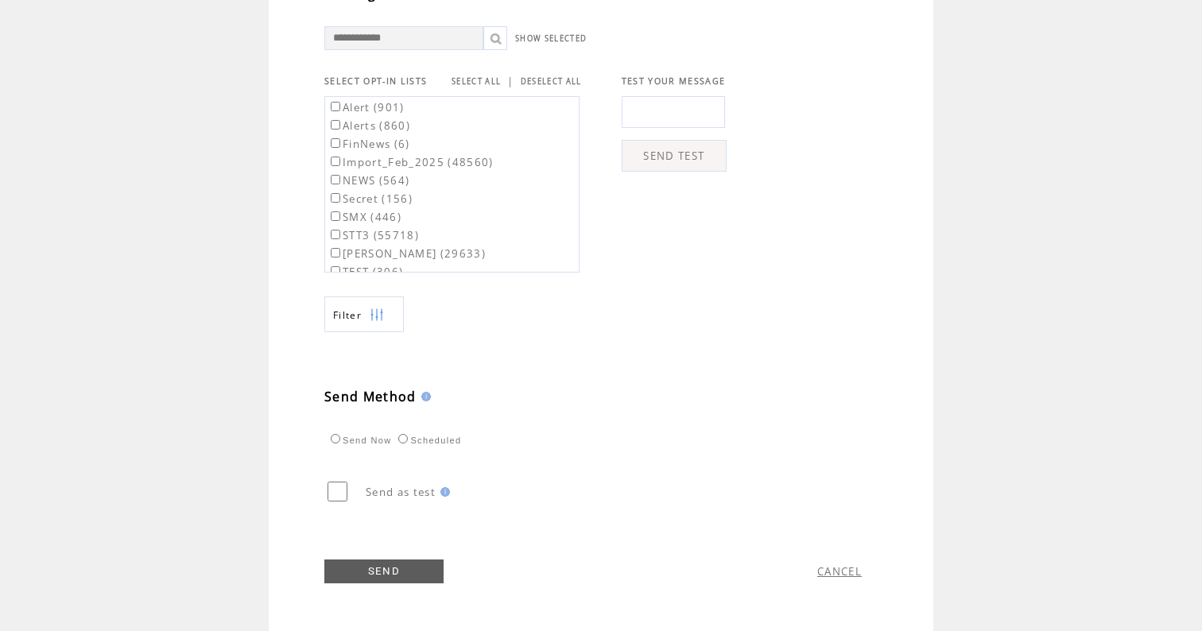
scroll to position [563, 0]
click at [377, 577] on link "SEND" at bounding box center [383, 571] width 119 height 24
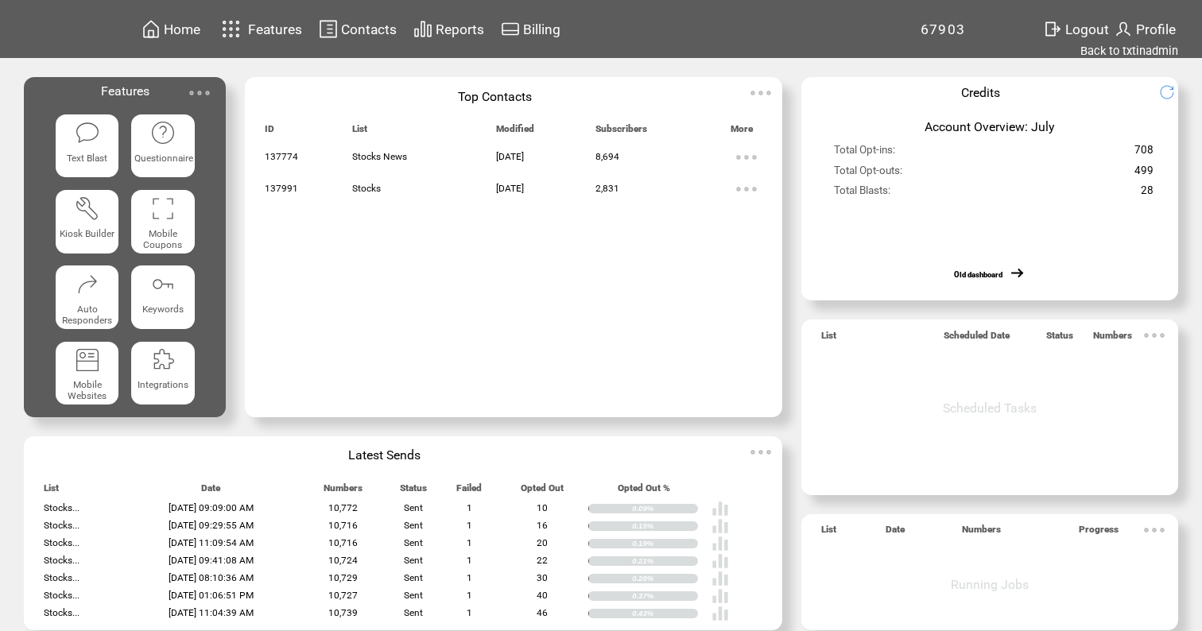
click at [103, 132] on featureicon at bounding box center [87, 132] width 63 height 29
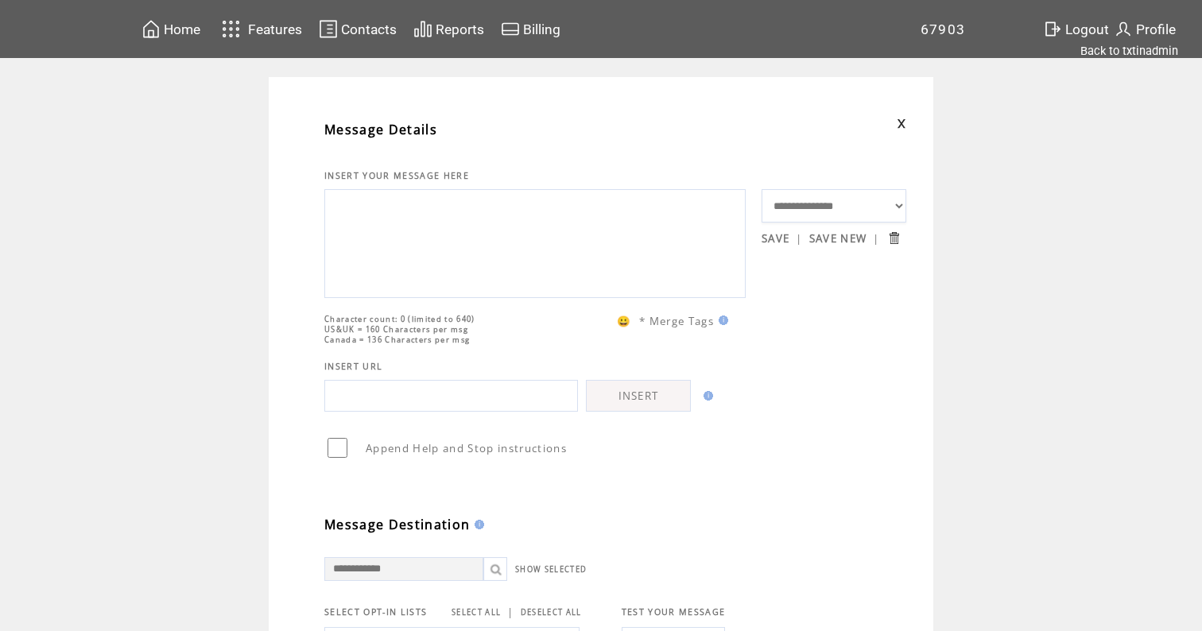
click at [384, 230] on textarea at bounding box center [535, 241] width 404 height 95
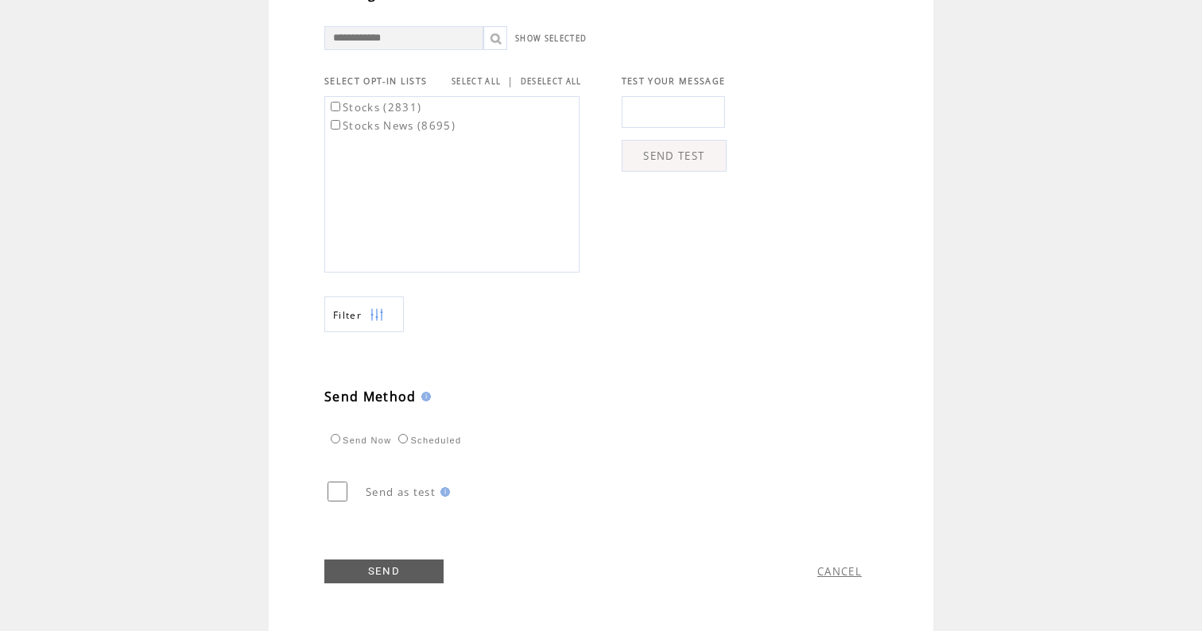
scroll to position [563, 0]
type textarea "**********"
click at [470, 84] on td "SELECT ALL | DESELECT ALL" at bounding box center [516, 81] width 130 height 14
click at [484, 76] on link "SELECT ALL" at bounding box center [475, 81] width 49 height 10
click at [374, 577] on link "SEND" at bounding box center [383, 571] width 119 height 24
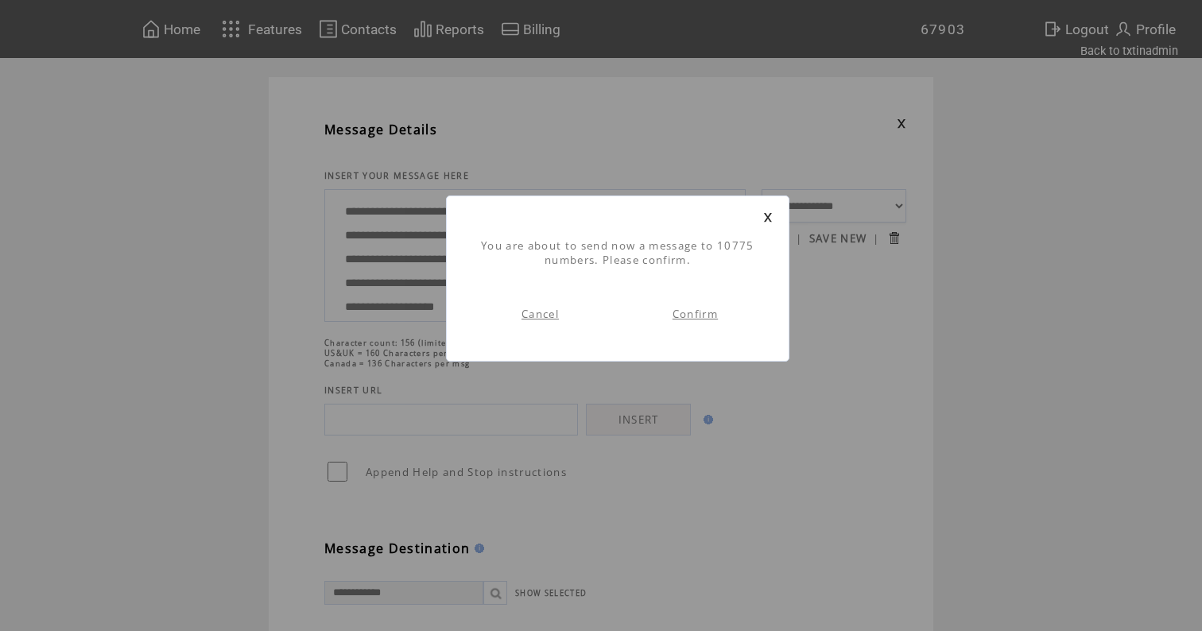
scroll to position [1, 0]
click at [713, 313] on link "Confirm" at bounding box center [694, 314] width 45 height 14
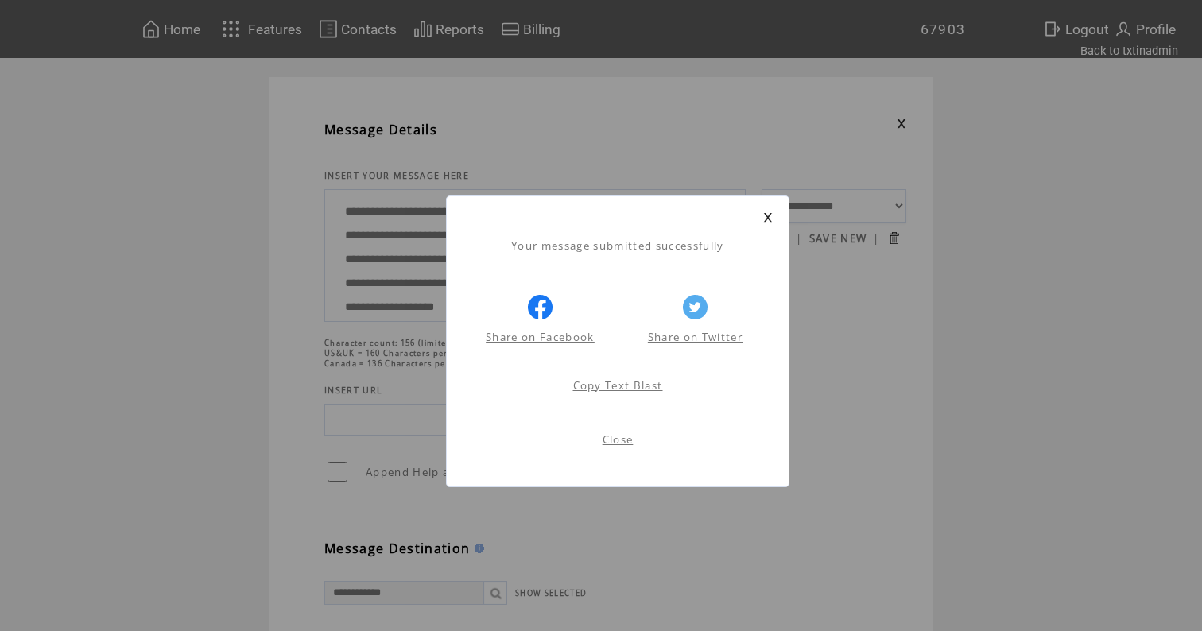
scroll to position [1, 0]
click at [770, 214] on link at bounding box center [768, 217] width 10 height 10
